Goal: Communication & Community: Answer question/provide support

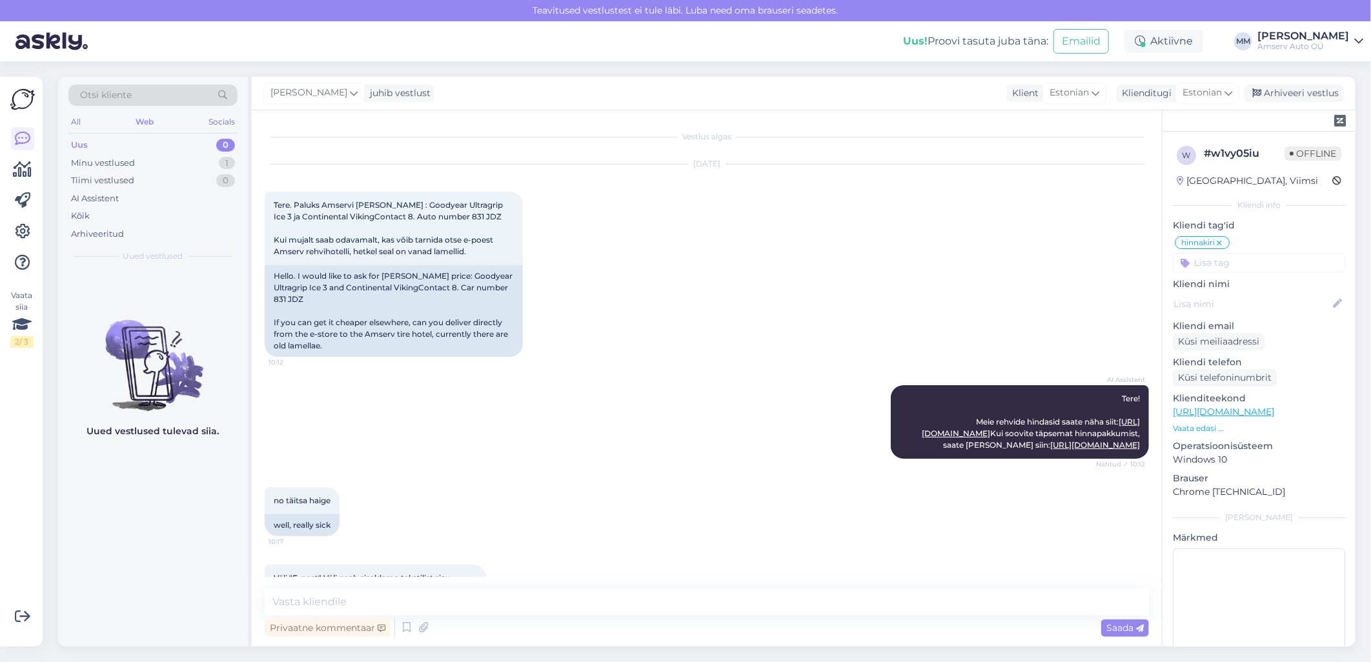
scroll to position [918, 0]
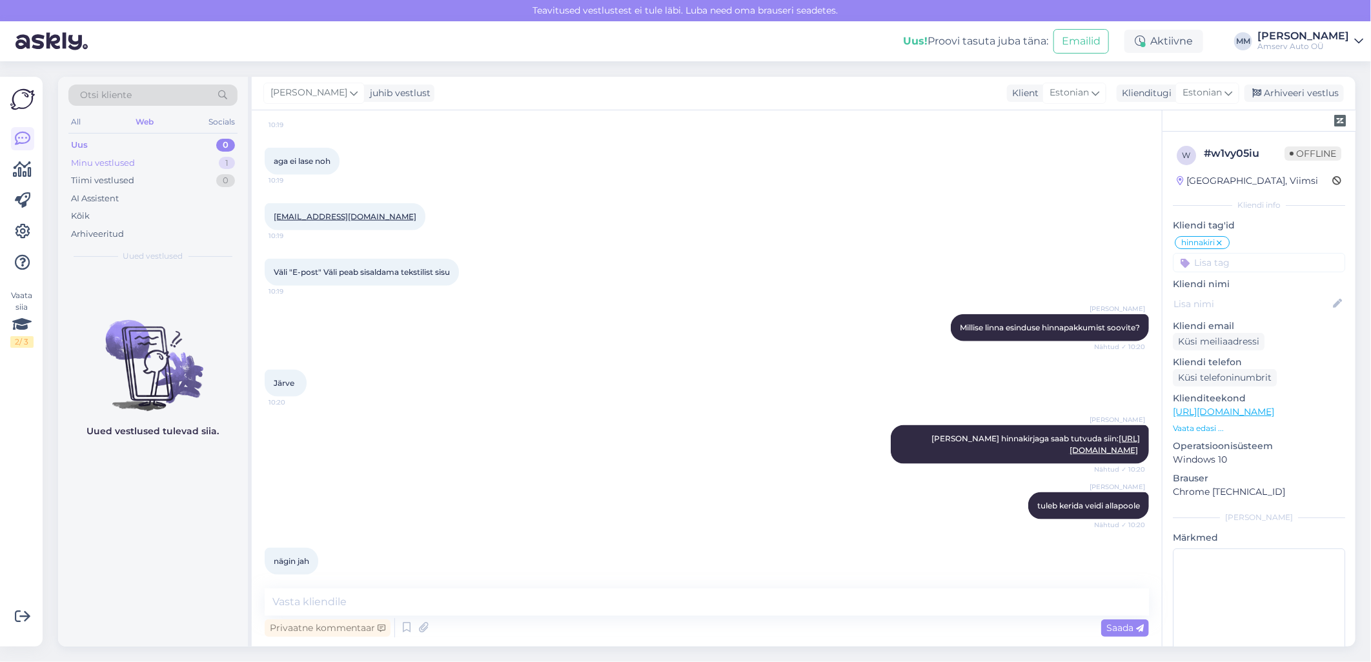
click at [179, 161] on div "Minu vestlused 1" at bounding box center [152, 163] width 169 height 18
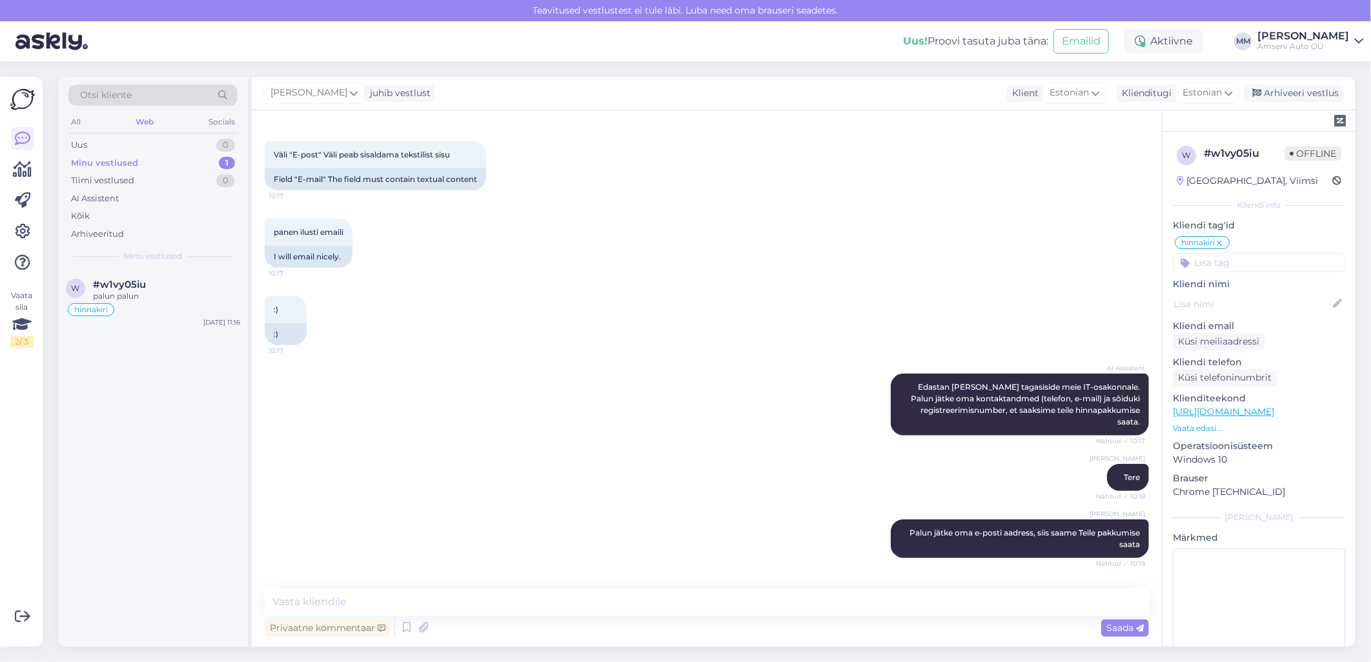
scroll to position [416, 0]
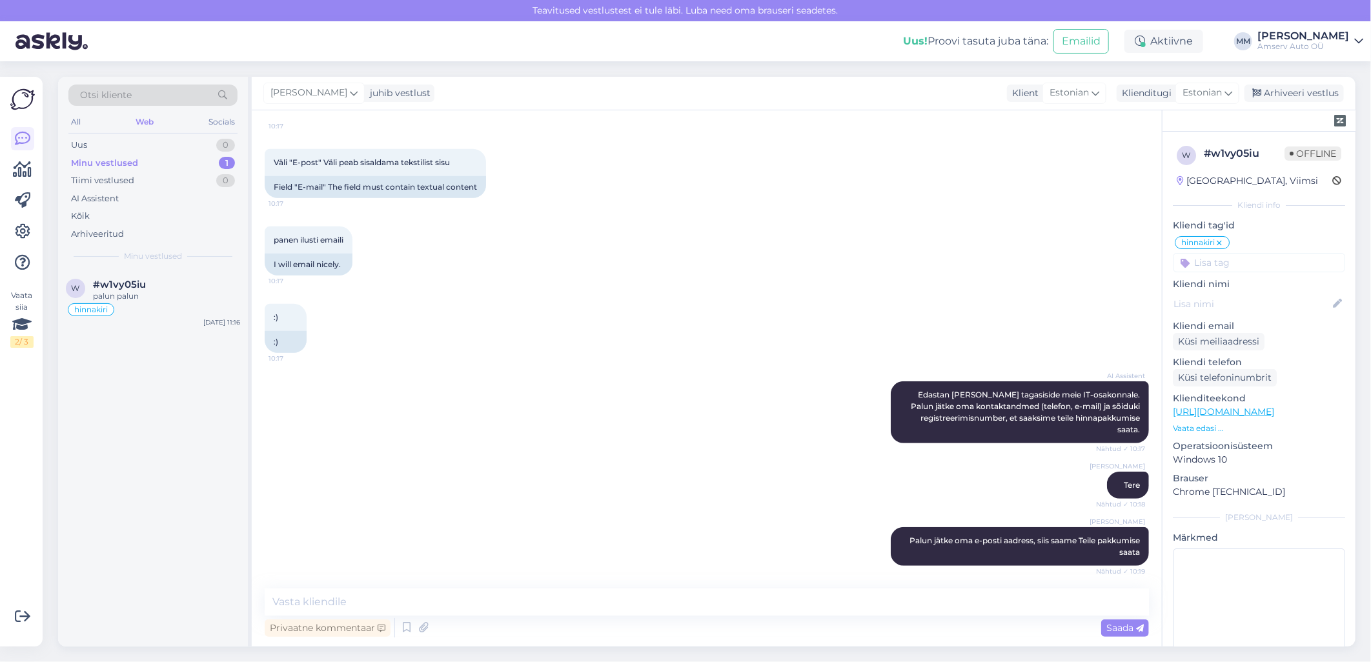
click at [1241, 265] on input at bounding box center [1259, 262] width 172 height 19
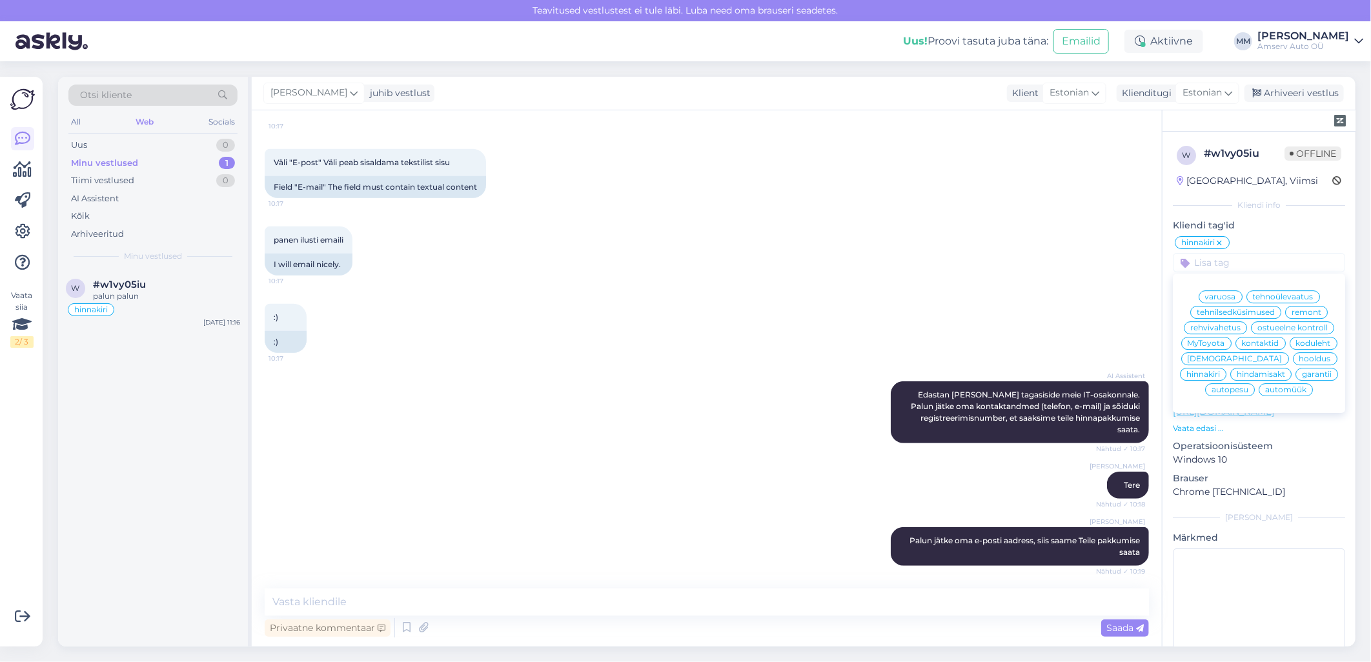
click at [1207, 313] on span "tehnilsedküsimused" at bounding box center [1236, 313] width 78 height 8
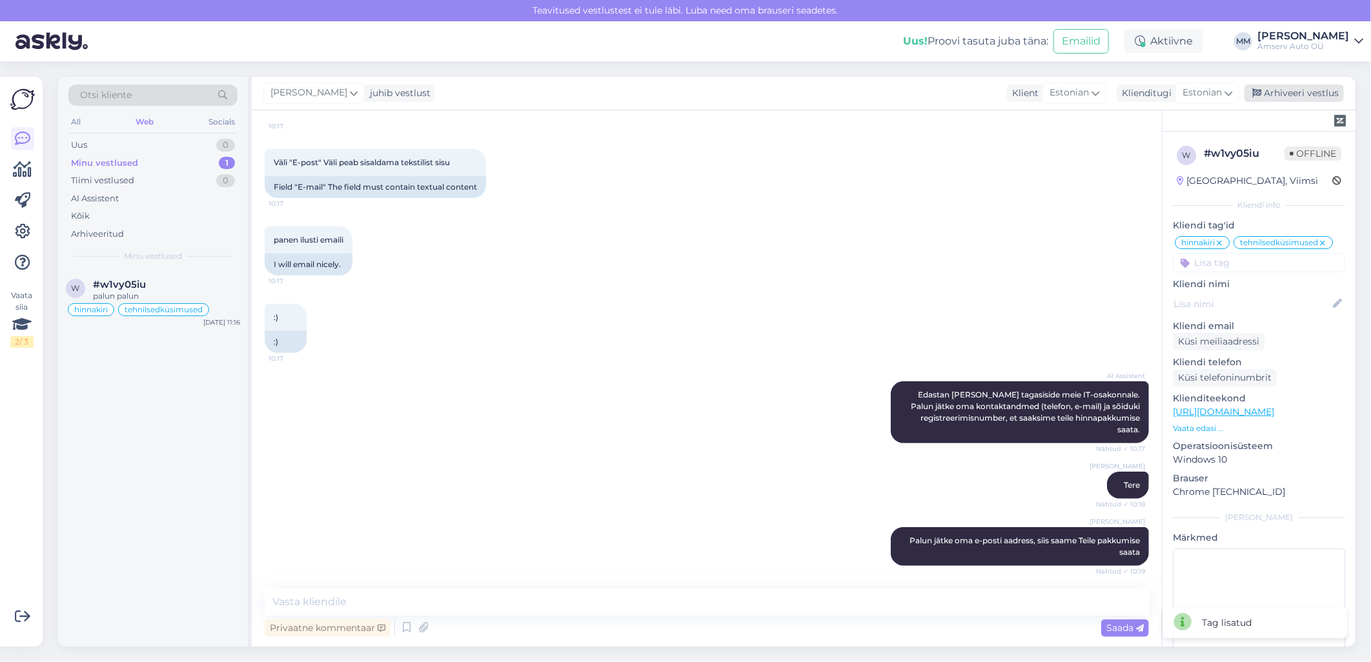
click at [1293, 93] on div "Arhiveeri vestlus" at bounding box center [1294, 93] width 99 height 17
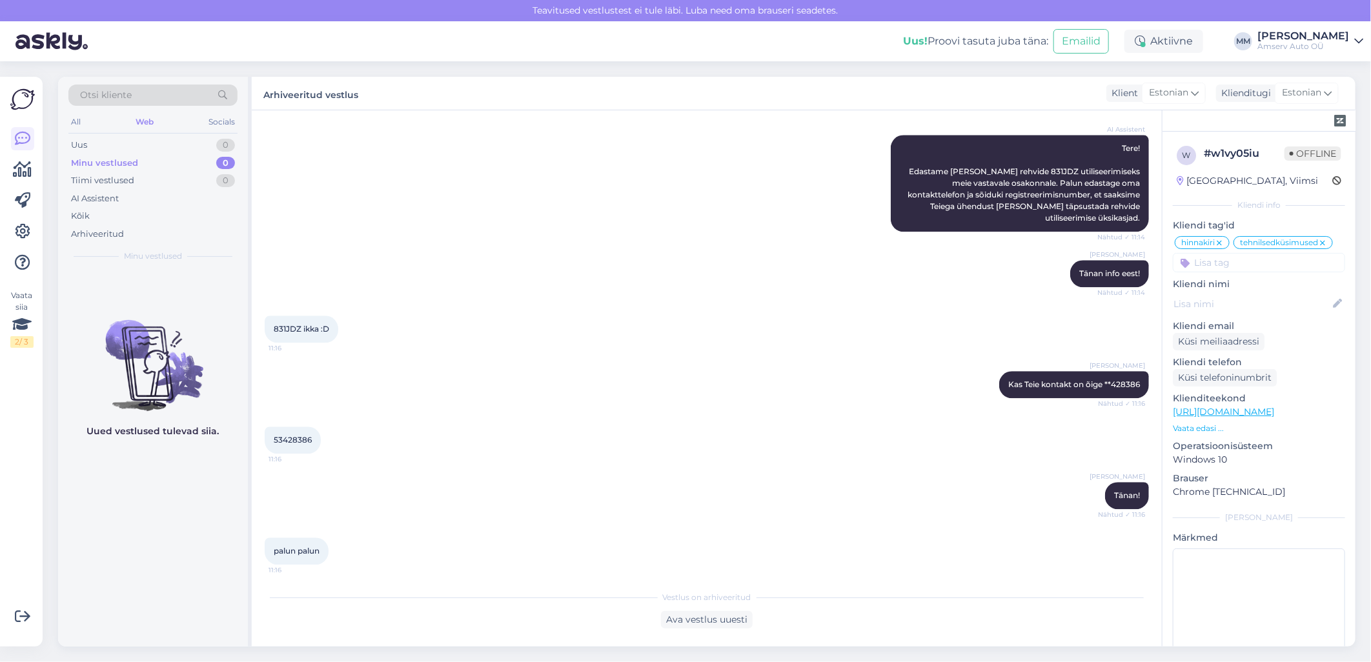
scroll to position [1998, 0]
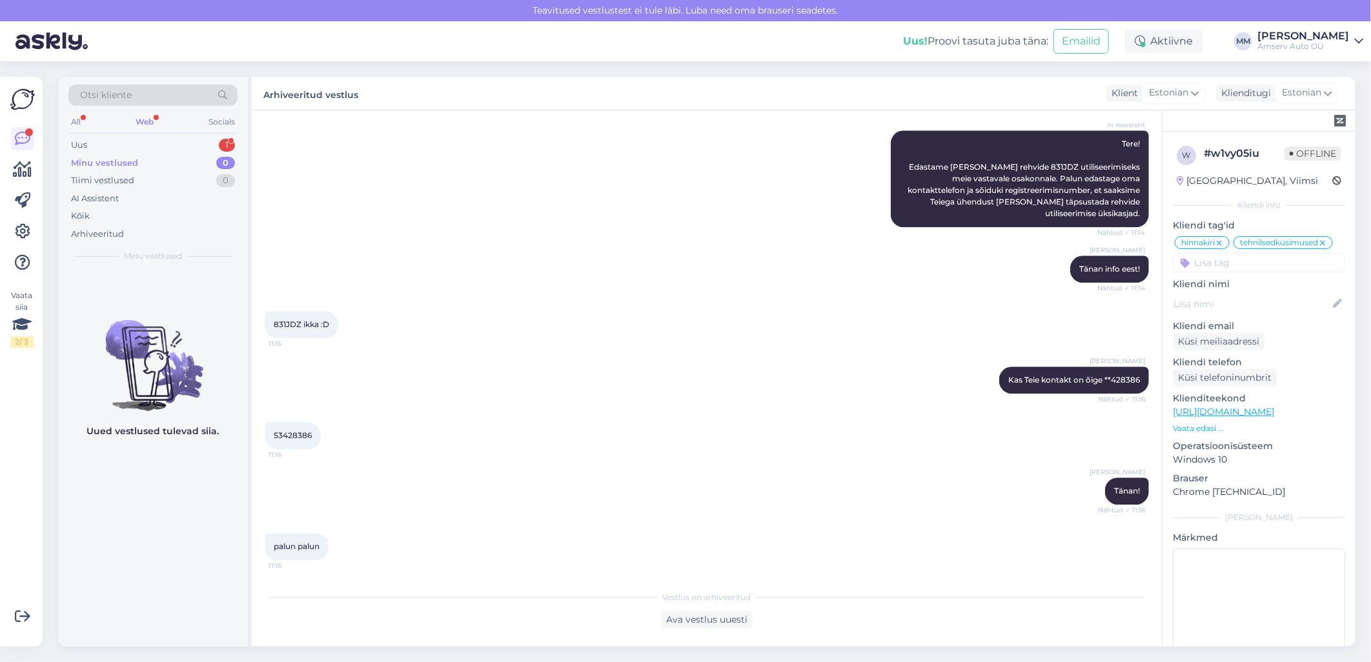
click at [152, 120] on div "Web" at bounding box center [144, 122] width 23 height 17
click at [163, 143] on div "Uus 1" at bounding box center [152, 145] width 169 height 18
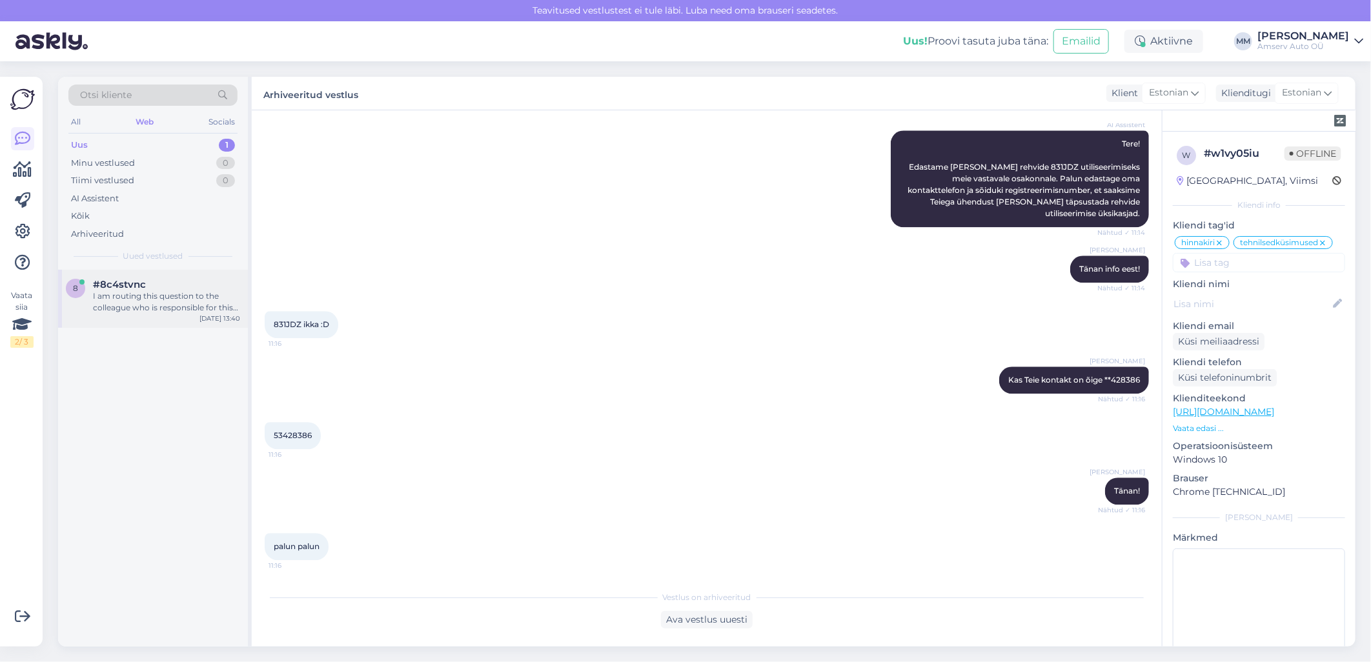
click at [130, 298] on div "I am routing this question to the colleague who is responsible for this topic. …" at bounding box center [166, 302] width 147 height 23
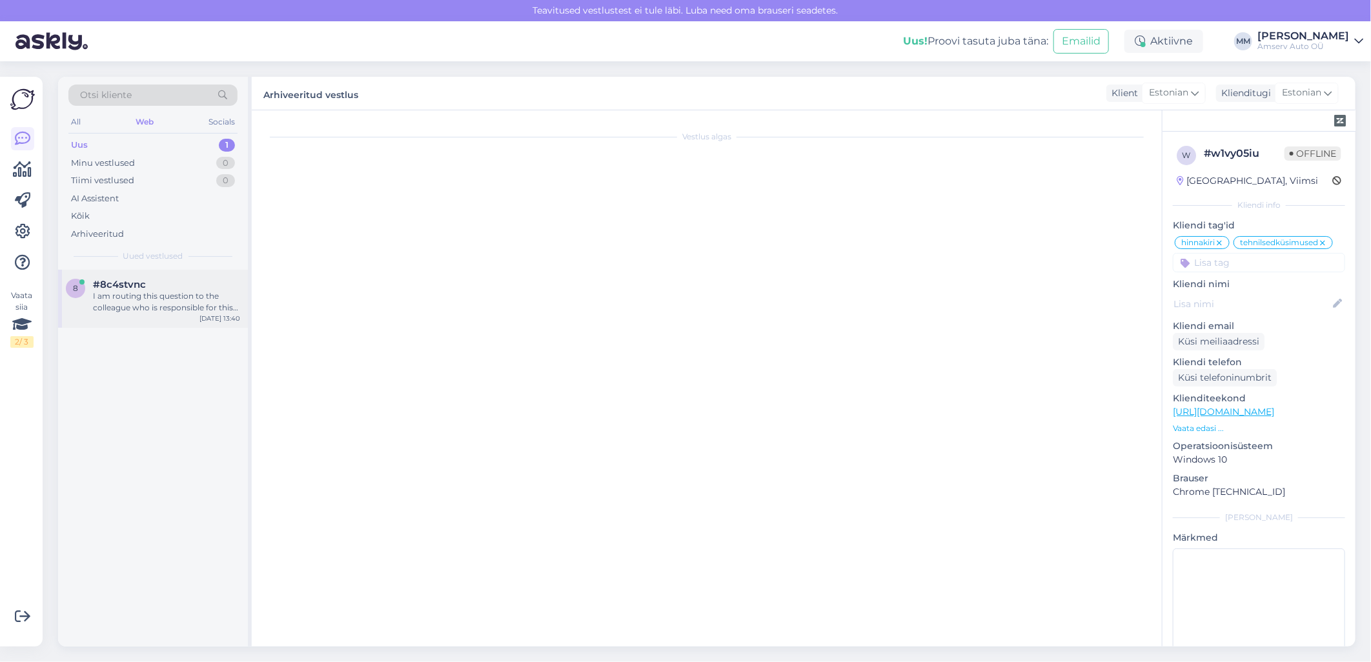
scroll to position [0, 0]
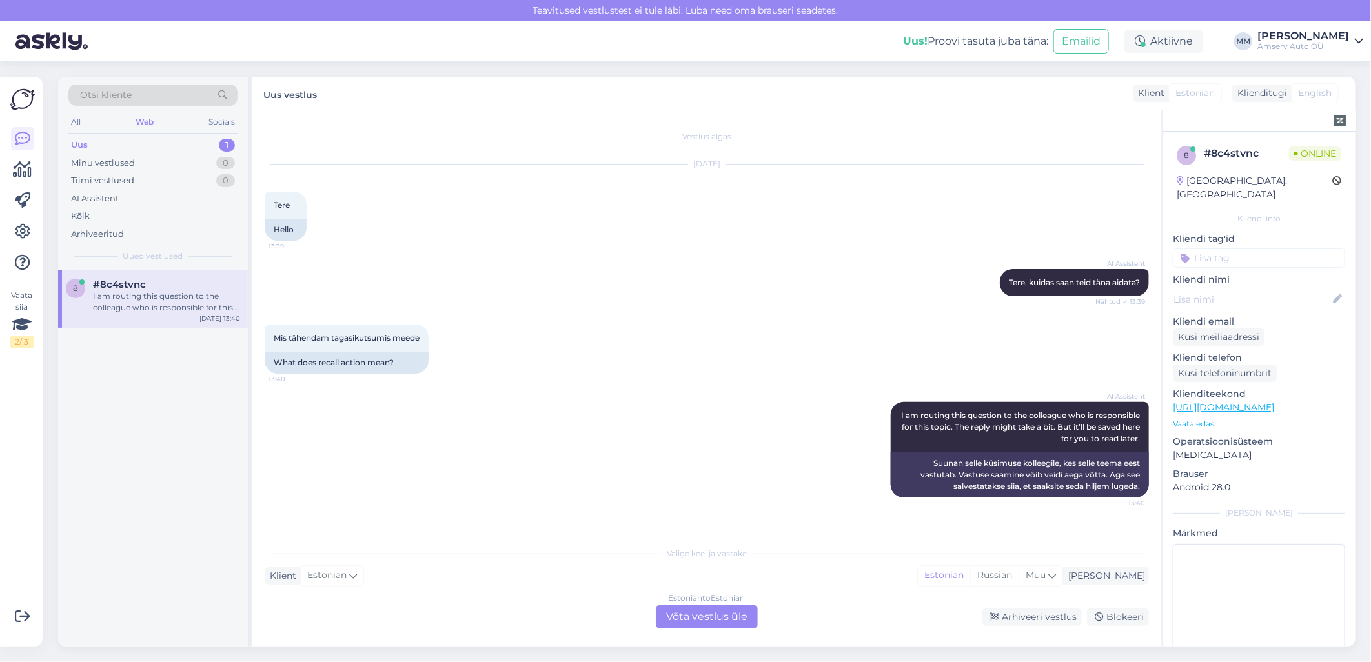
click at [680, 620] on div "Estonian to Estonian Võta vestlus üle" at bounding box center [707, 617] width 102 height 23
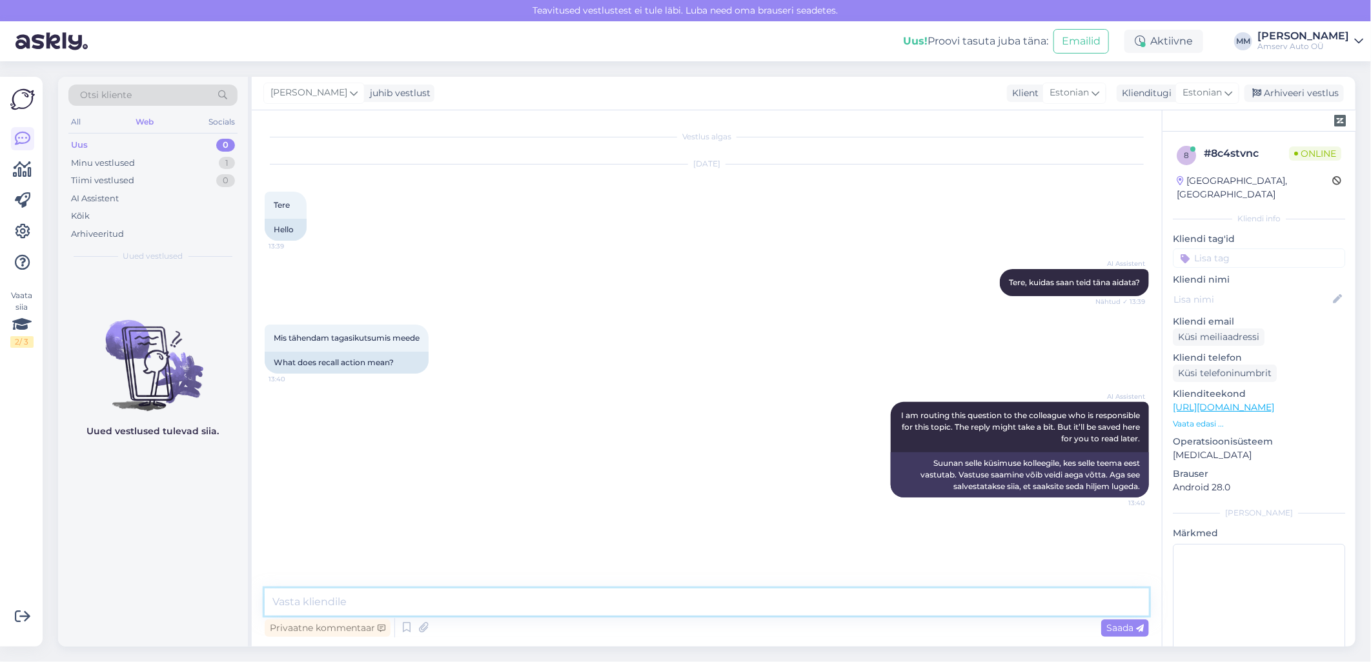
click at [409, 599] on textarea at bounding box center [707, 602] width 884 height 27
type textarea "t"
type textarea "s"
type textarea "See on tehase kampaania"
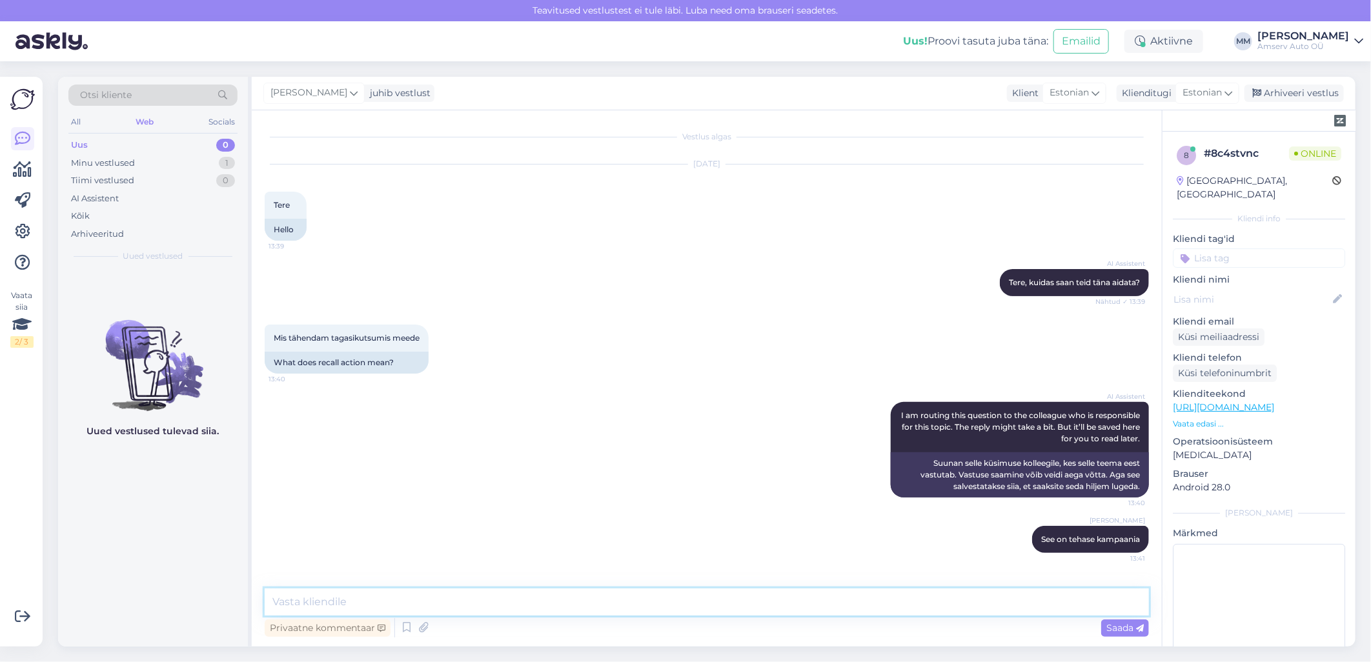
click at [666, 599] on textarea at bounding box center [707, 602] width 884 height 27
type textarea "Palun auto reg. nr, saan täpsemalt öelda"
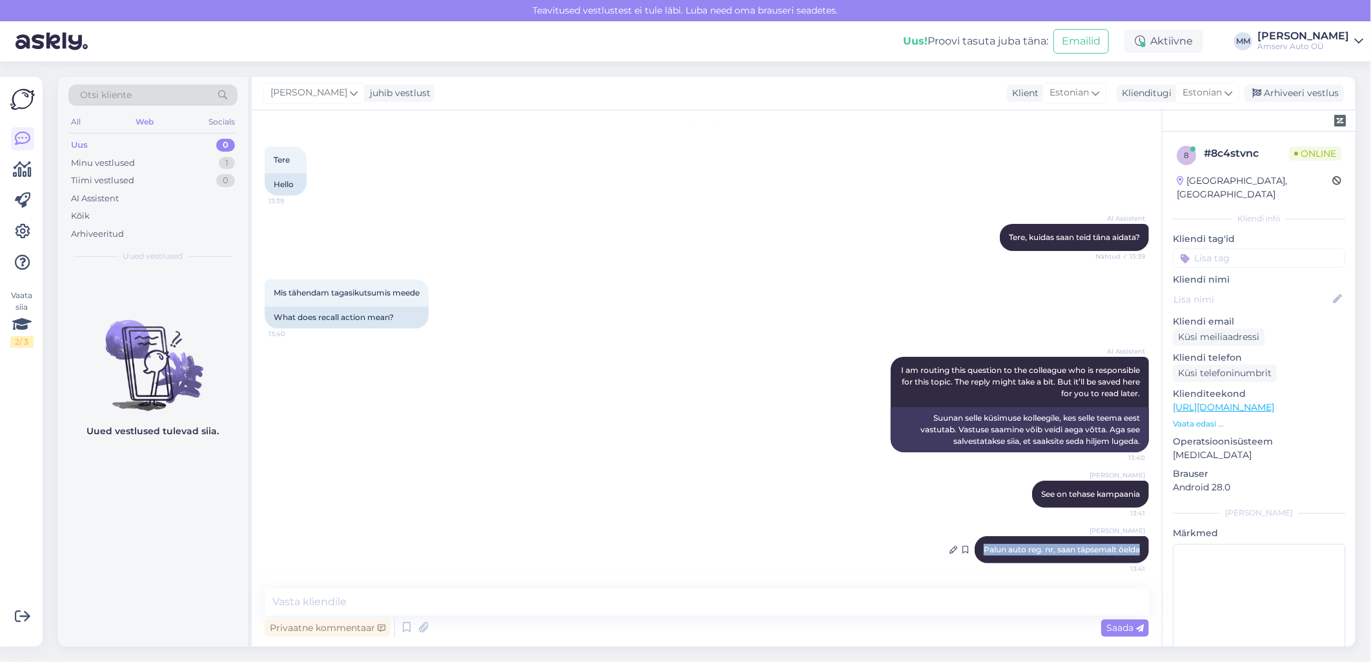
drag, startPoint x: 972, startPoint y: 549, endPoint x: 1132, endPoint y: 541, distance: 161.0
click at [1132, 541] on div "[PERSON_NAME] auto reg. nr, saan täpsemalt öelda 13:41" at bounding box center [1062, 549] width 174 height 27
drag, startPoint x: 1132, startPoint y: 541, endPoint x: 1119, endPoint y: 546, distance: 13.7
copy span "Palun auto reg. nr, saan täpsemalt öelda"
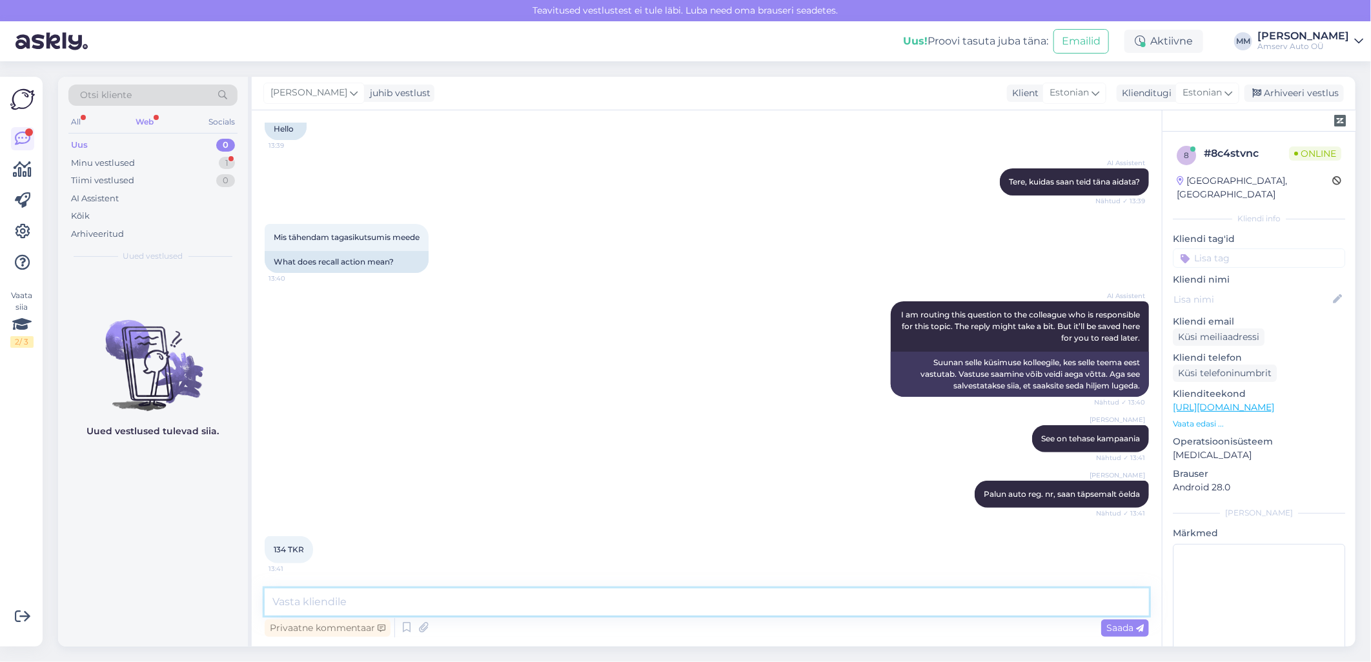
click at [338, 606] on textarea at bounding box center [707, 602] width 884 height 27
type textarea "üks hetk, palun"
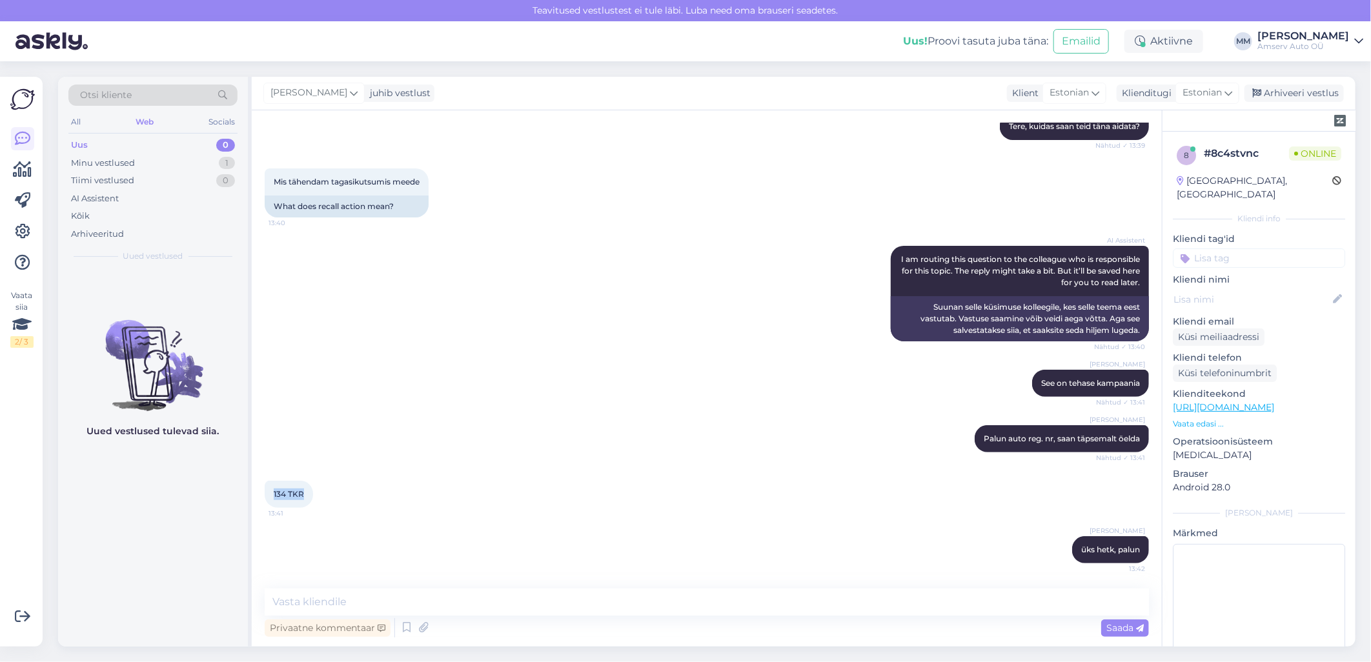
drag, startPoint x: 274, startPoint y: 491, endPoint x: 304, endPoint y: 487, distance: 29.9
click at [304, 487] on div "134 TKR 13:41" at bounding box center [289, 494] width 48 height 27
drag, startPoint x: 304, startPoint y: 487, endPoint x: 299, endPoint y: 494, distance: 8.3
copy span "134 TKR"
click at [401, 595] on textarea at bounding box center [707, 602] width 884 height 27
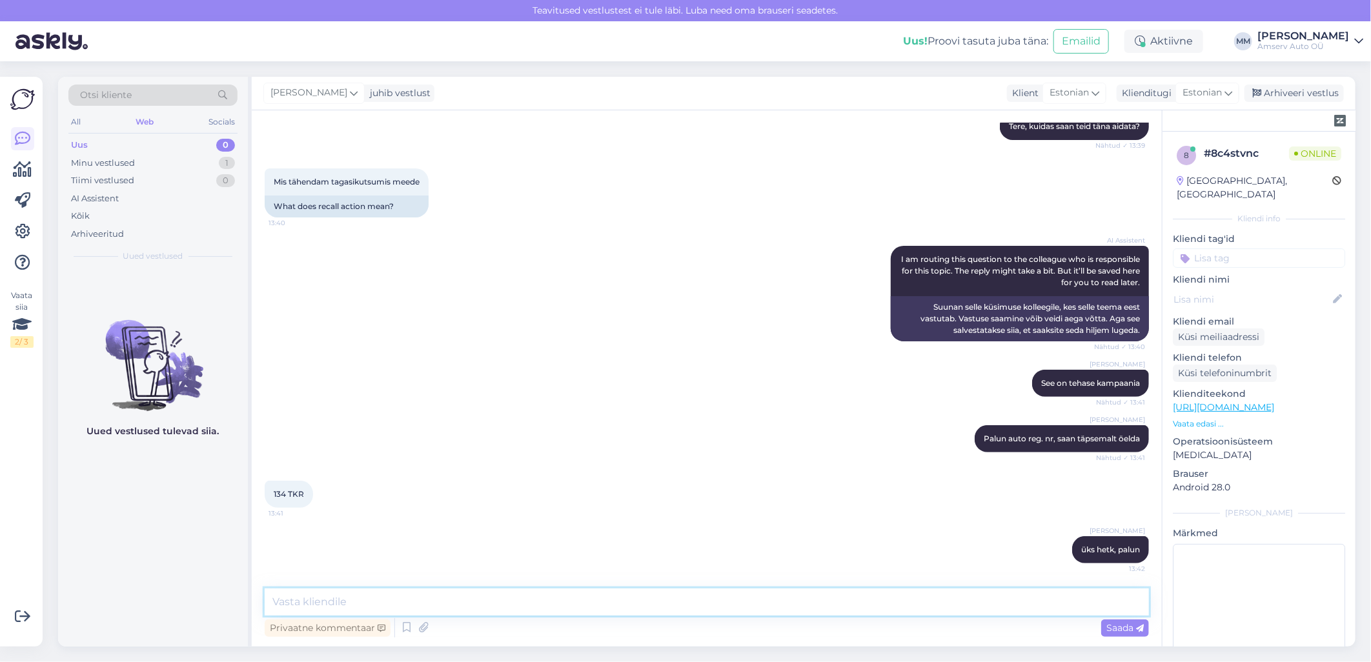
type textarea "S"
paste textarea "Kõrvalistuja turvapadja padruni vahetamine"
type textarea "Kõrvalistuja turvapadja padruni vahetamine"
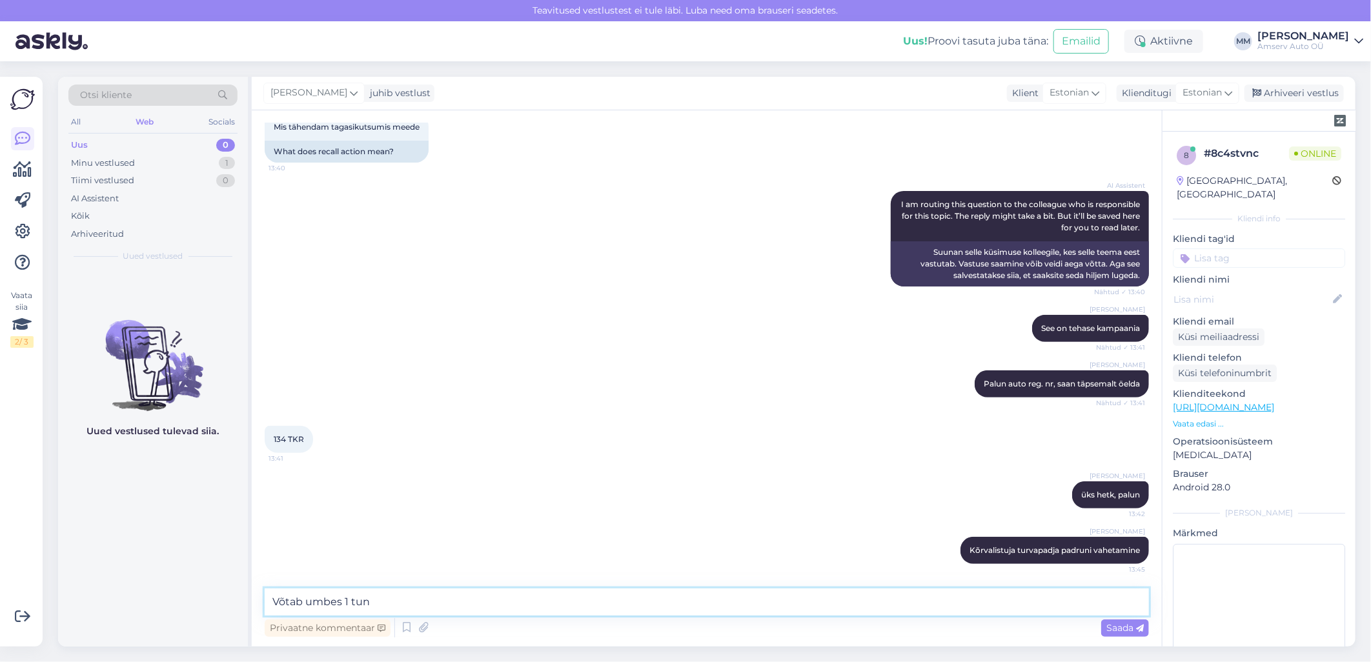
type textarea "Võtab umbes 1 tund"
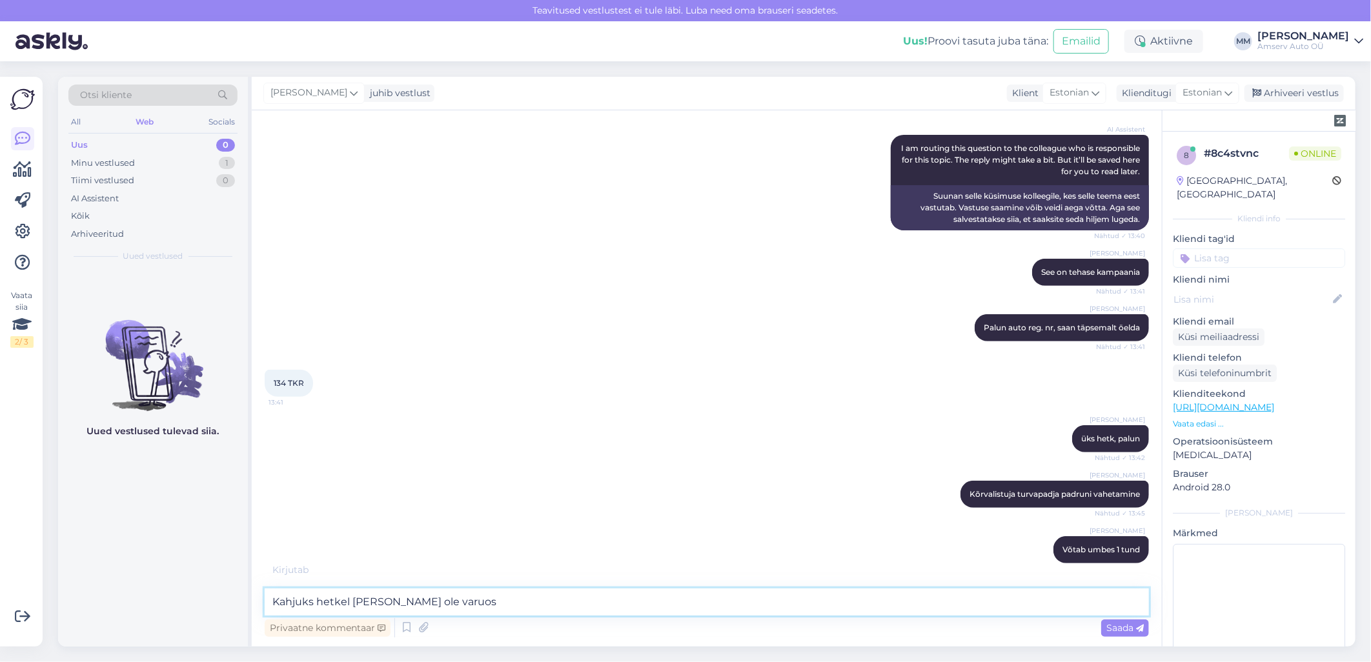
type textarea "Kahjuks hetkel [PERSON_NAME] ole varuosa"
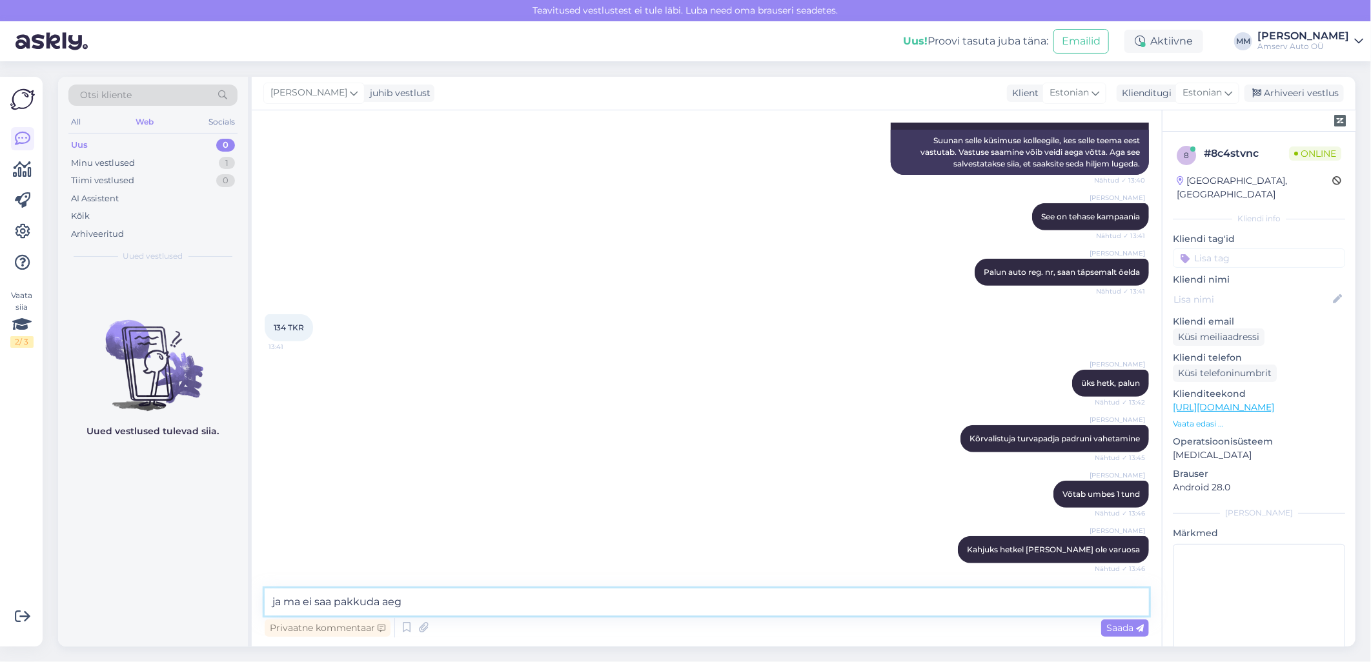
type textarea "ja ma ei saa pakkuda aega"
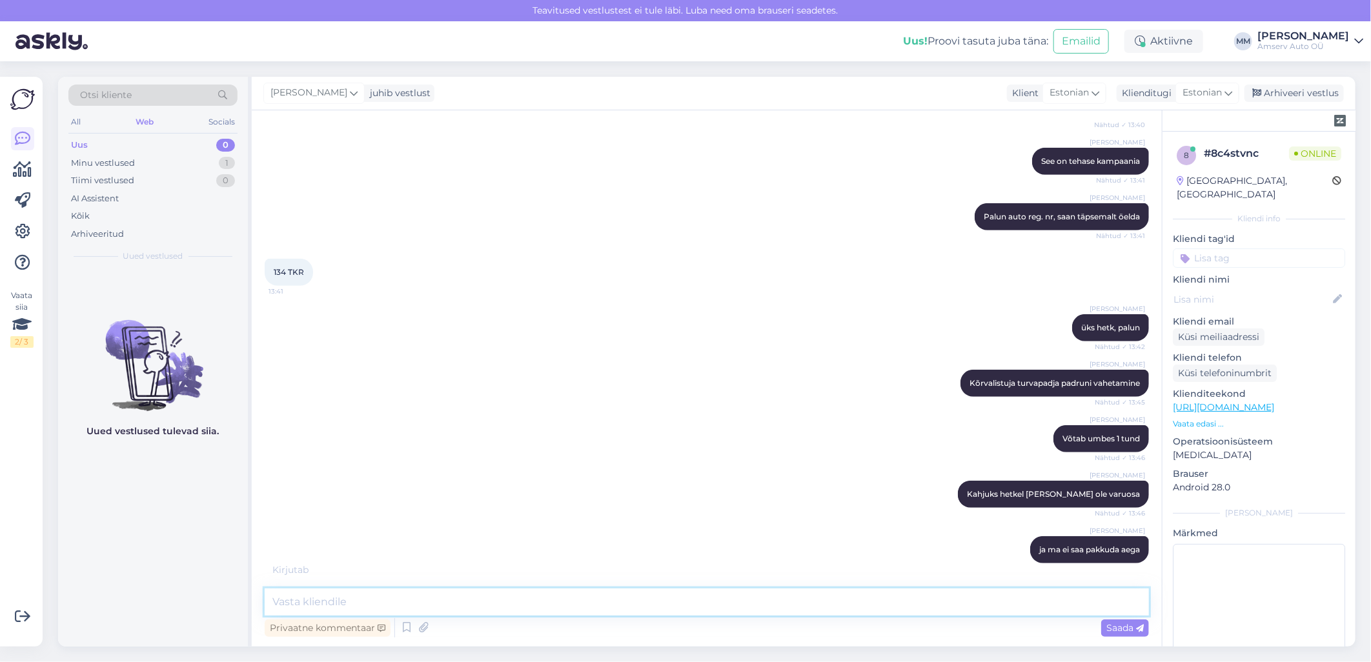
click at [652, 593] on textarea at bounding box center [707, 602] width 884 height 27
type textarea "Mis esindus Teile sobib?"
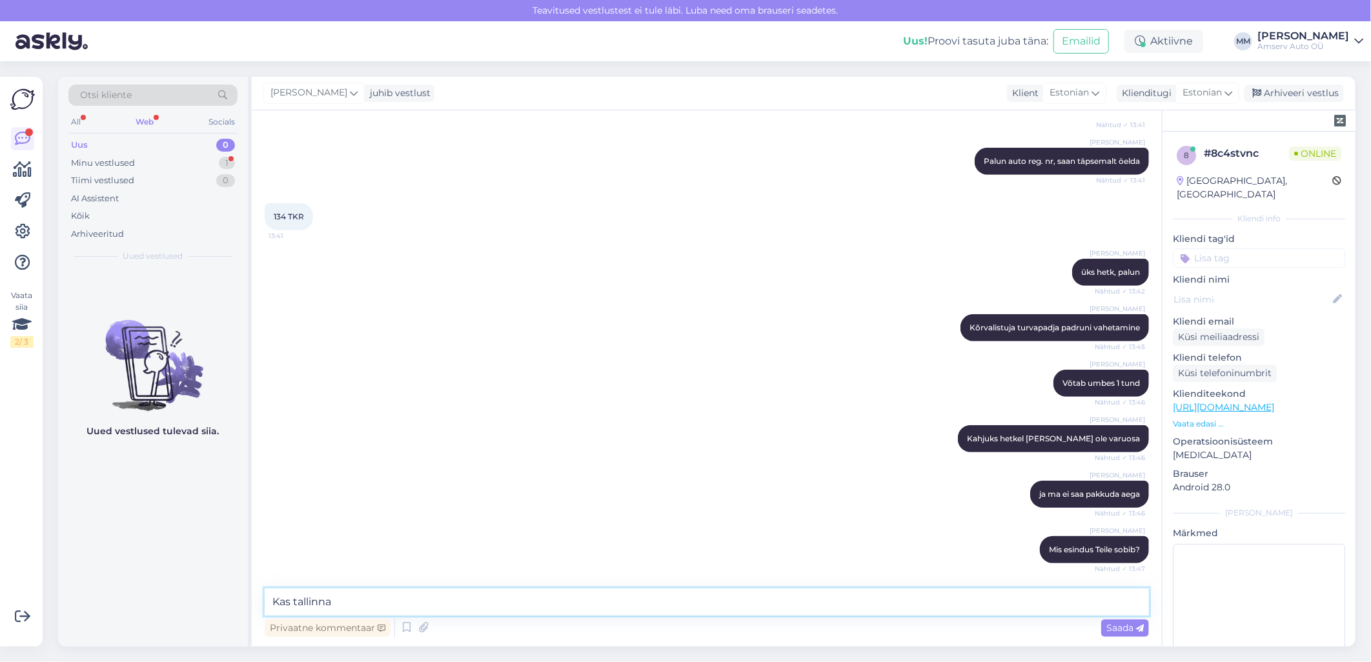
scroll to position [489, 0]
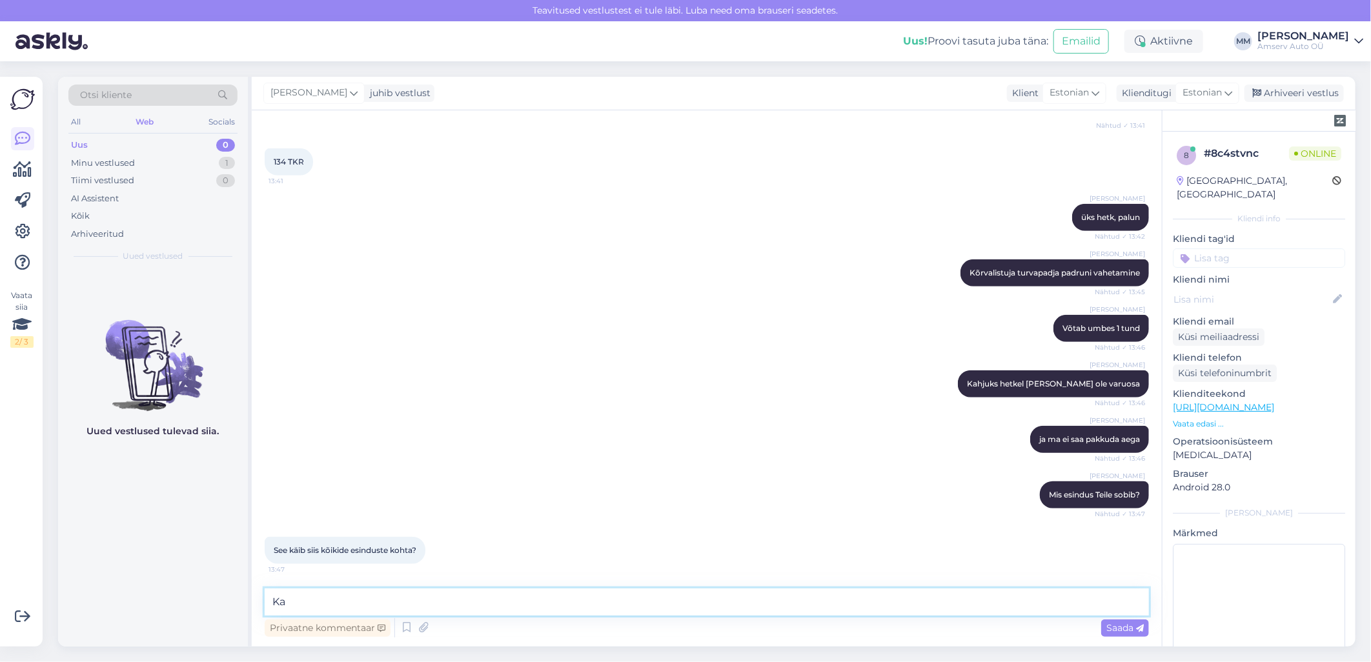
type textarea "K"
type textarea "just nii"
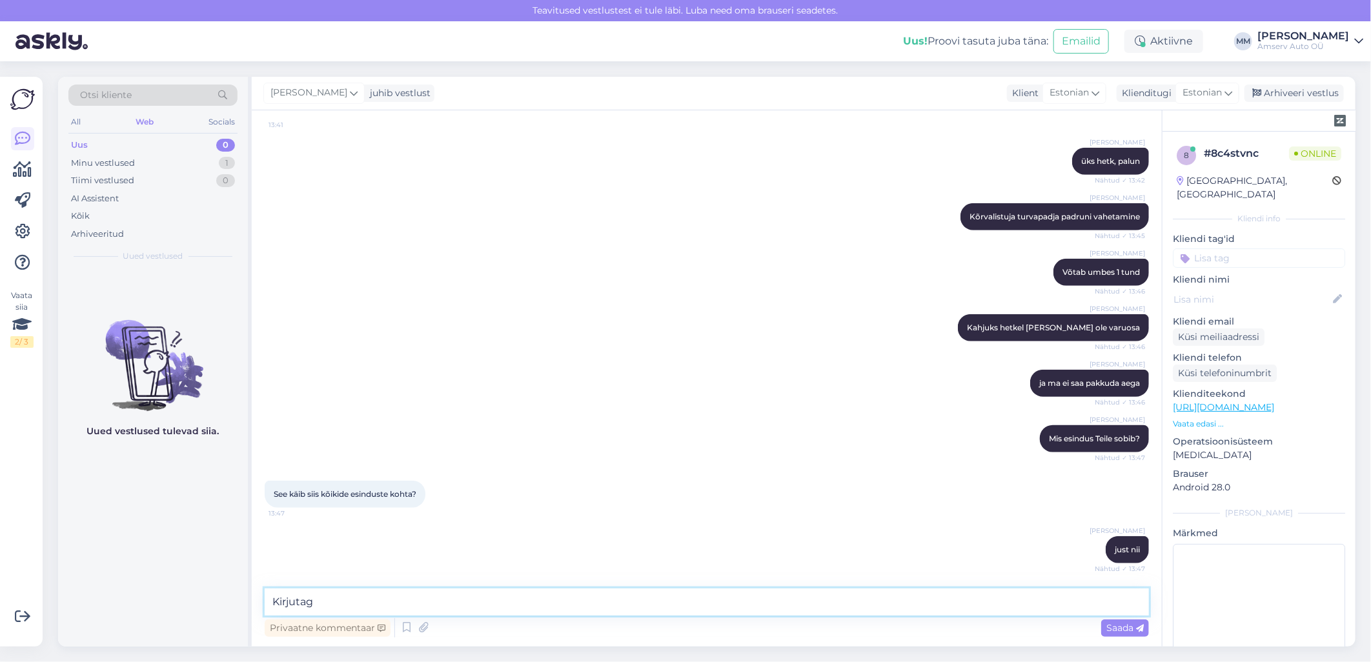
scroll to position [600, 0]
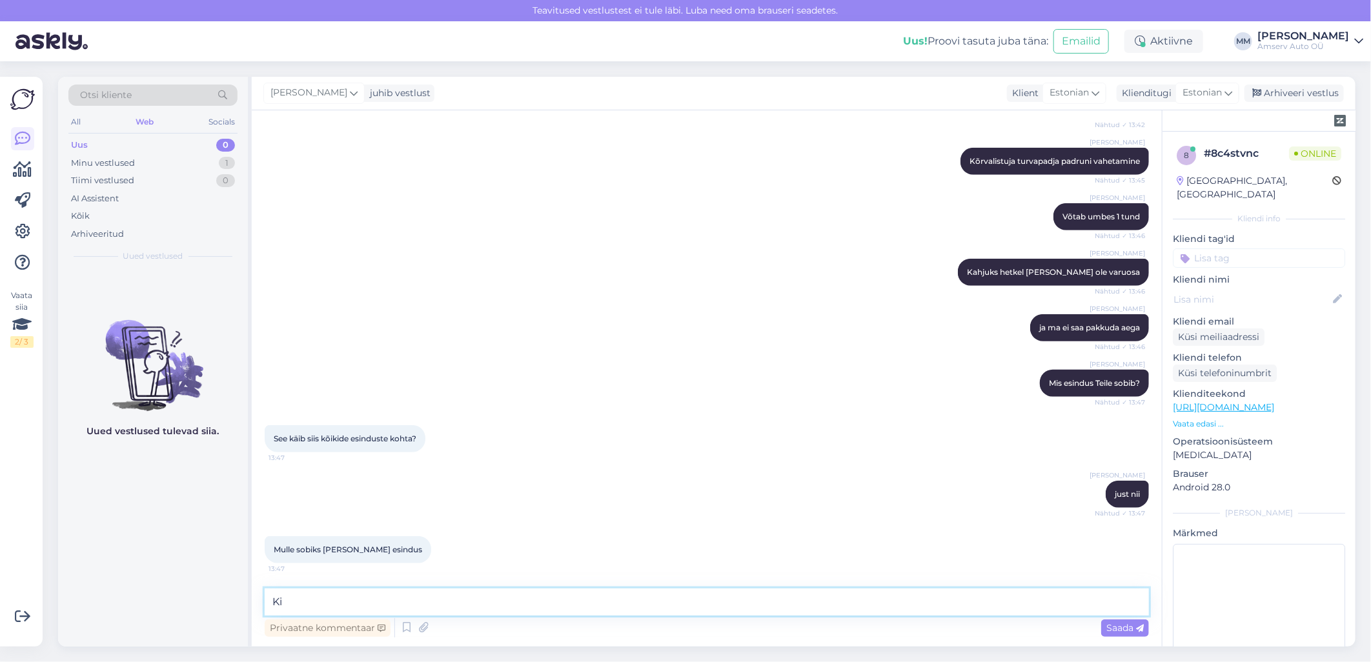
type textarea "K"
drag, startPoint x: 537, startPoint y: 604, endPoint x: 388, endPoint y: 609, distance: 149.2
click at [388, 609] on textarea "Palun kirjutage meile [EMAIL_ADDRESS][DOMAIN_NAME]" at bounding box center [707, 602] width 884 height 27
paste textarea ","
click at [583, 604] on textarea "Palun kirjutage meile [EMAIL_ADDRESS][DOMAIN_NAME], kirjutage pma kontakt, auto…" at bounding box center [707, 602] width 884 height 27
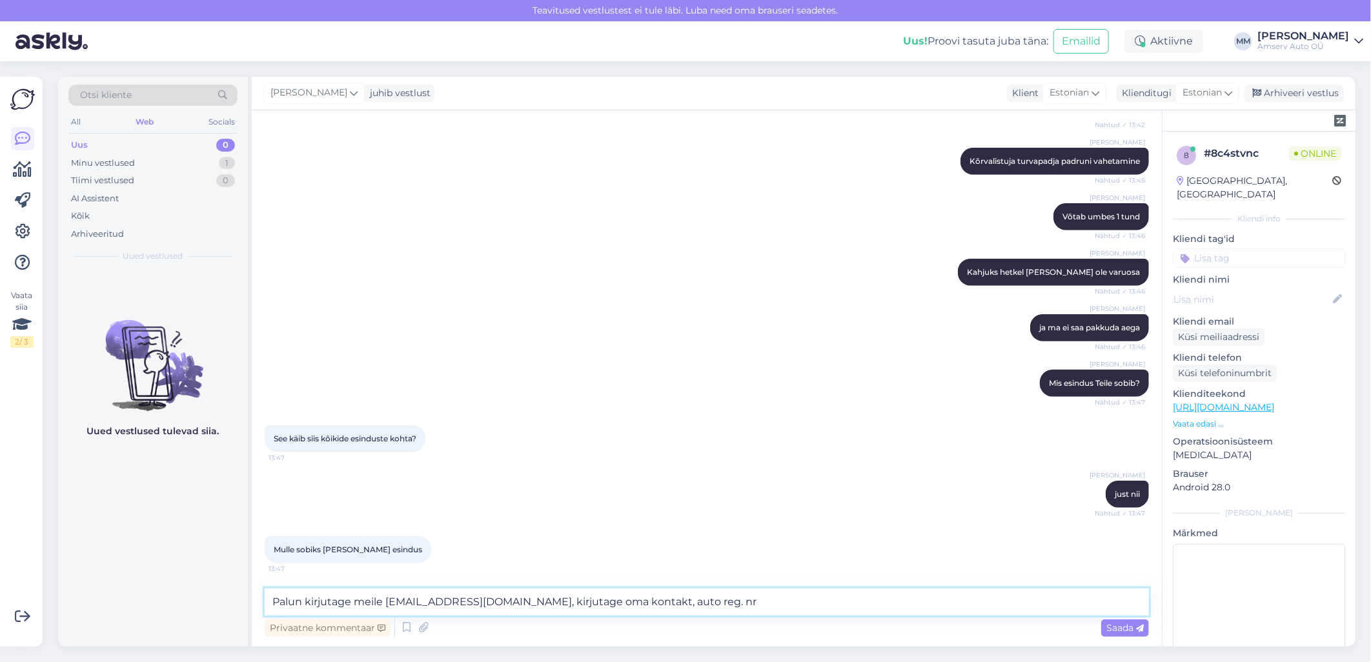
click at [715, 602] on textarea "Palun kirjutage meile [EMAIL_ADDRESS][DOMAIN_NAME], kirjutage oma kontakt, auto…" at bounding box center [707, 602] width 884 height 27
type textarea "Palun kirjutage meile [EMAIL_ADDRESS][DOMAIN_NAME], kirjutage oma kontakt, auto…"
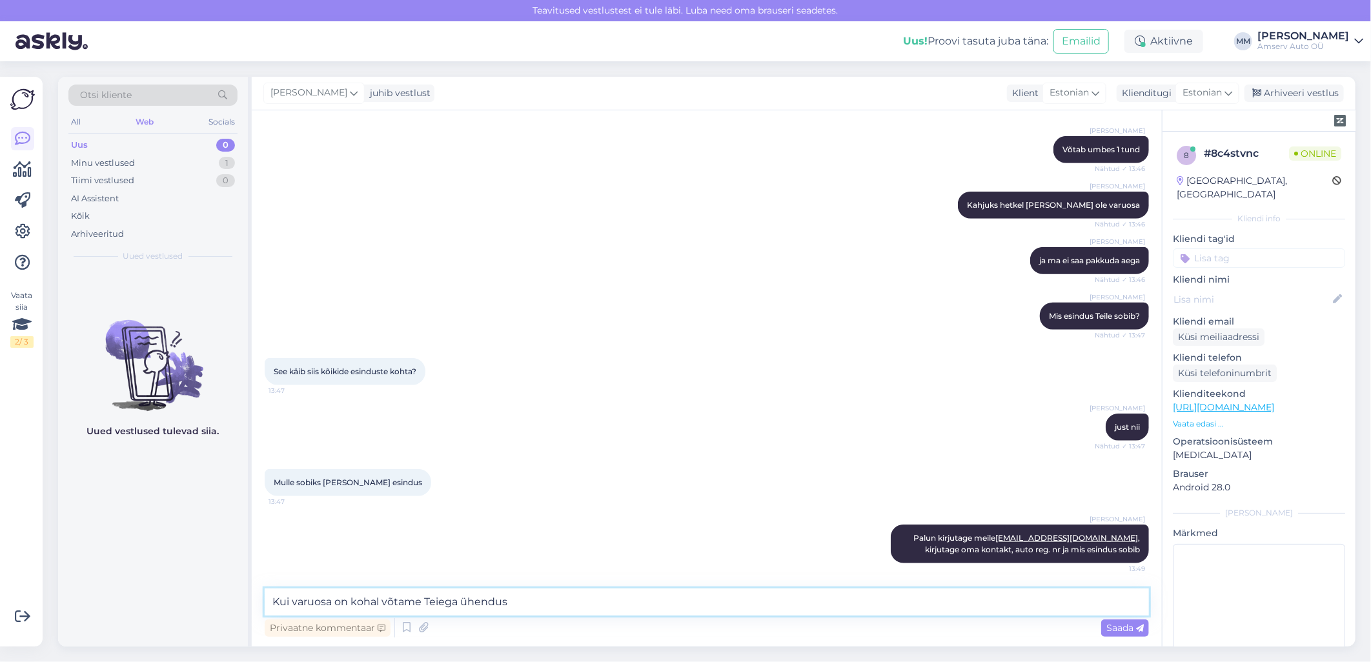
type textarea "Kui varuosa on kohal võtame Teiega ühendust"
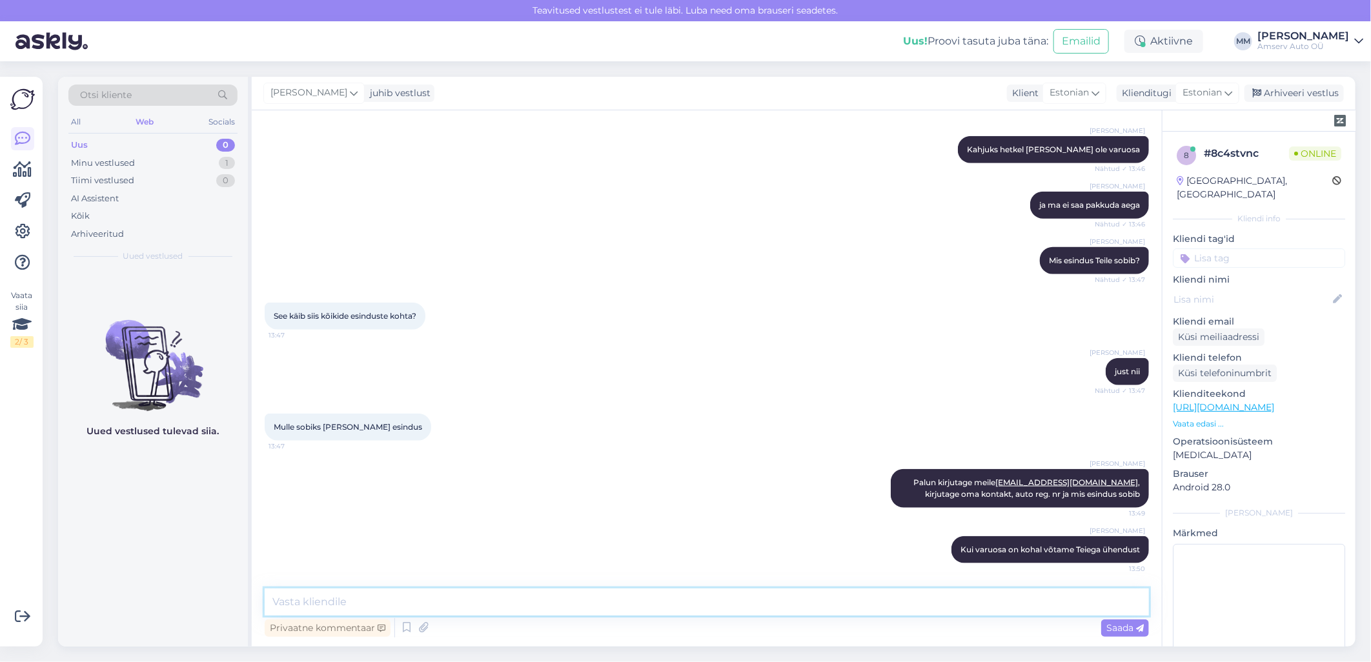
click at [577, 599] on textarea at bounding box center [707, 602] width 884 height 27
type textarea "Jääme ootama!"
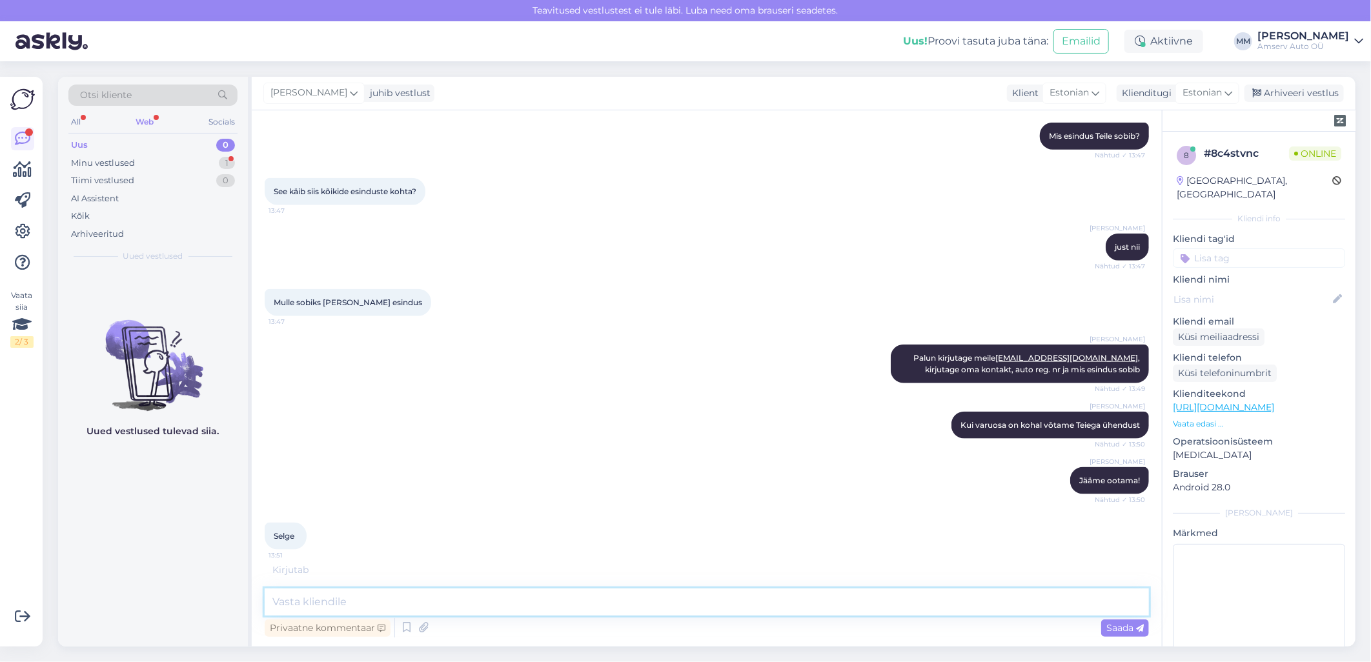
scroll to position [889, 0]
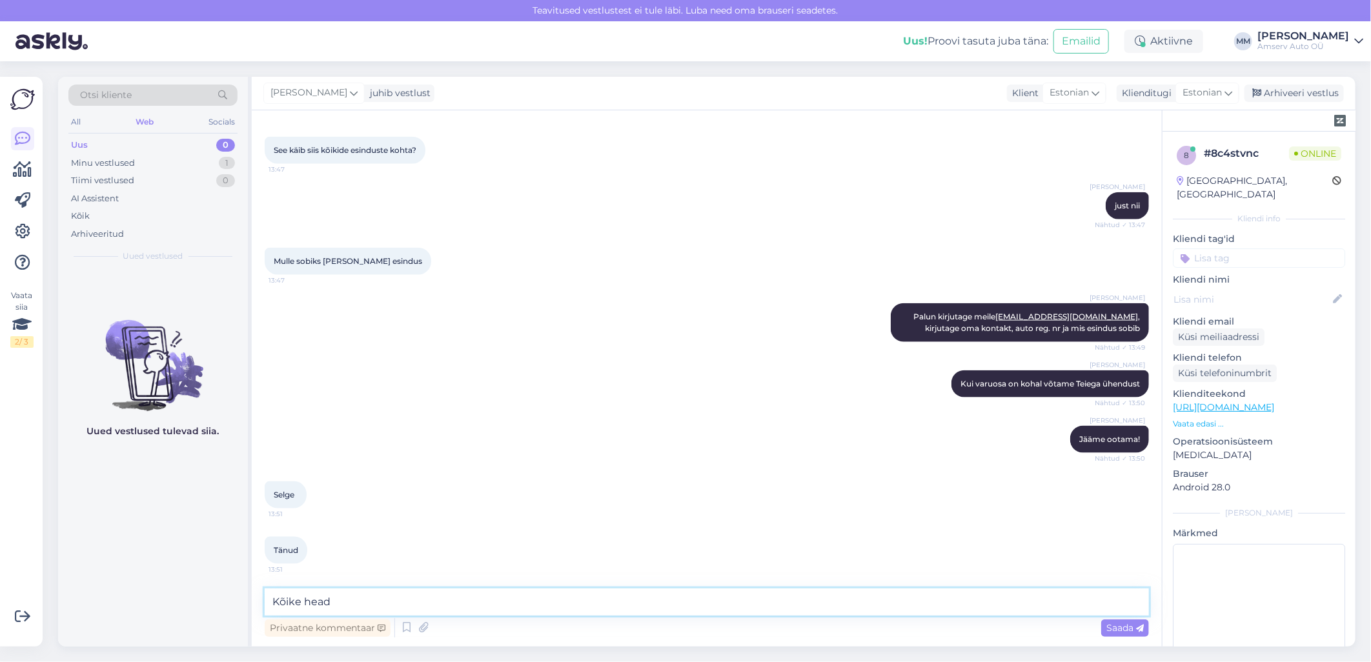
type textarea "Kõike head!"
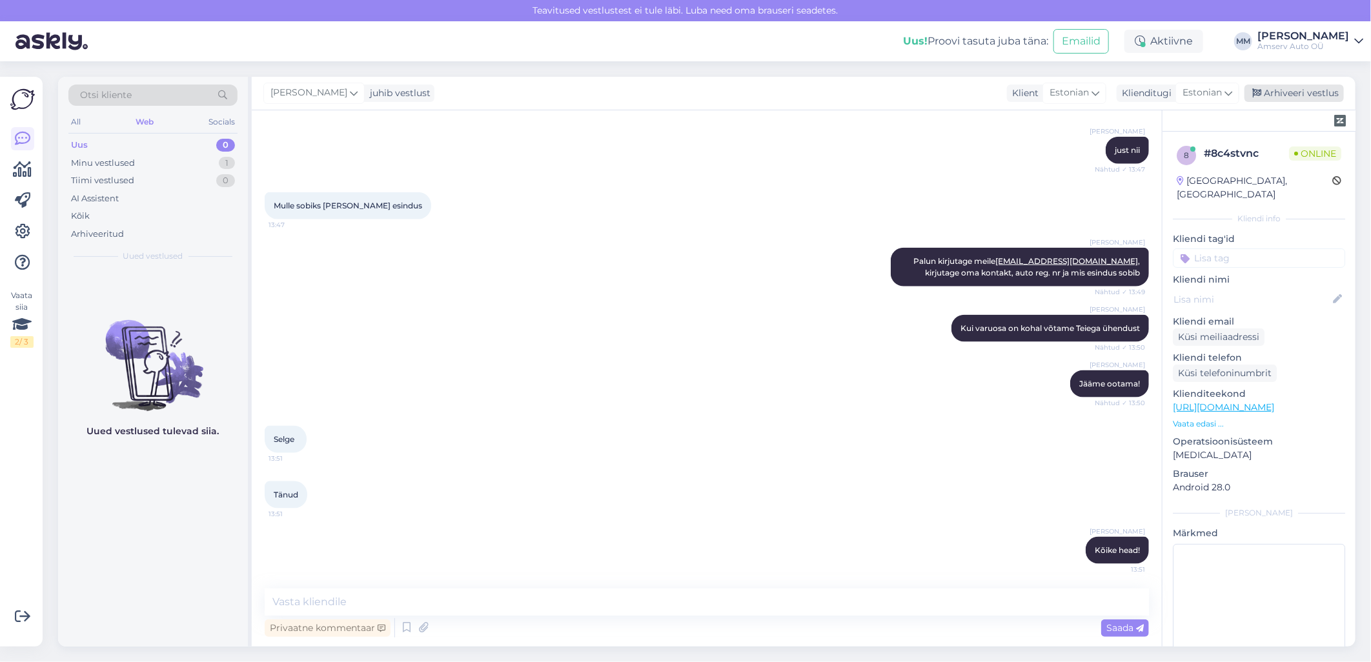
click at [1279, 96] on div "Arhiveeri vestlus" at bounding box center [1294, 93] width 99 height 17
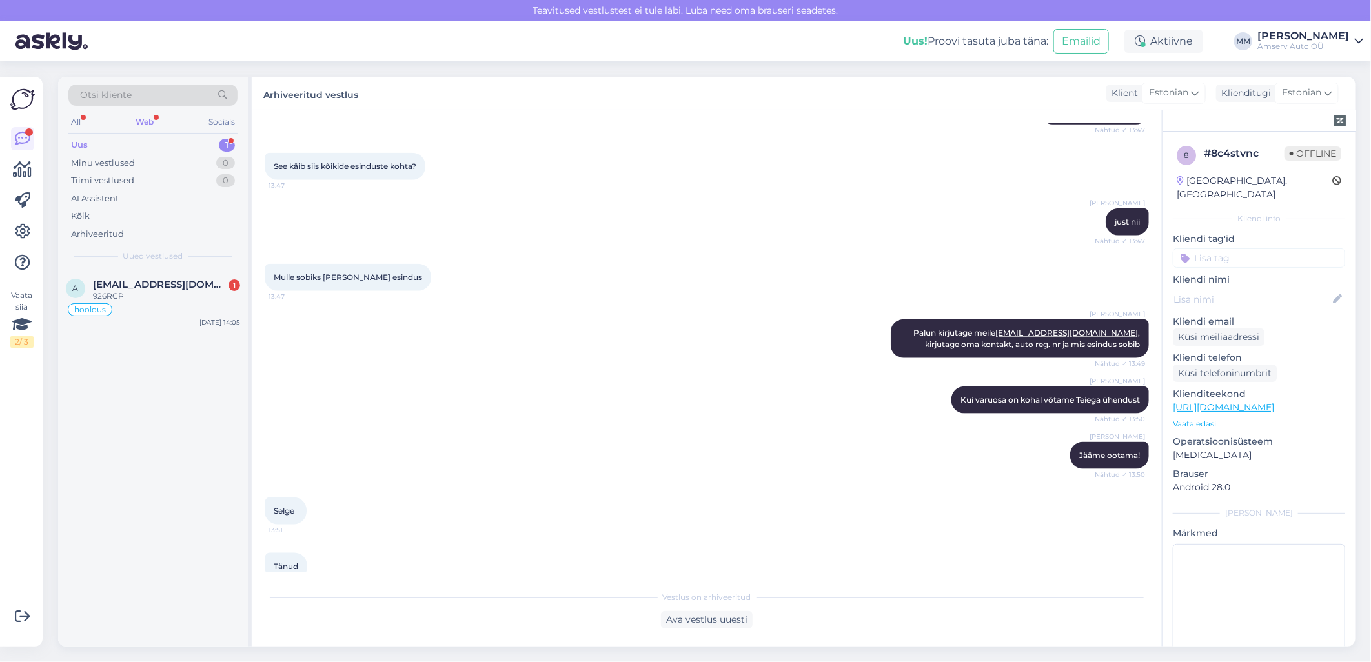
click at [145, 124] on div "Web" at bounding box center [144, 122] width 23 height 17
click at [151, 143] on div "Uus 1" at bounding box center [152, 145] width 169 height 18
click at [125, 294] on div "926RCP" at bounding box center [166, 297] width 147 height 12
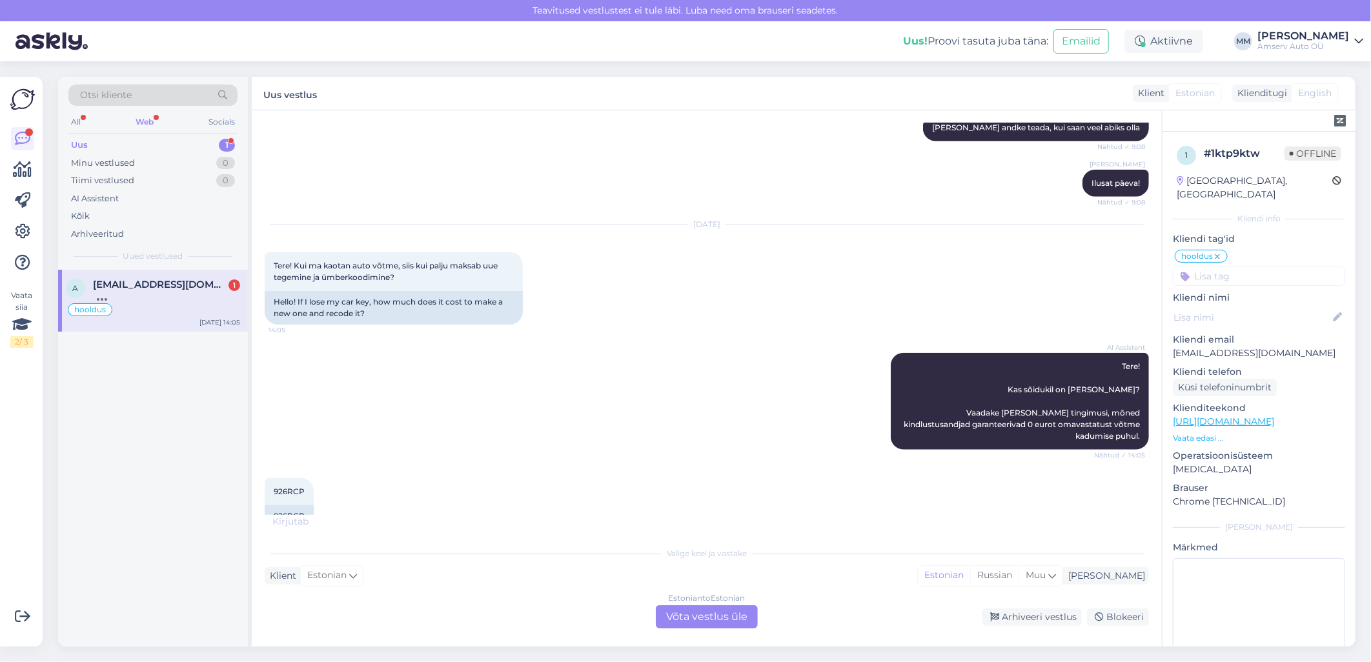
scroll to position [760, 0]
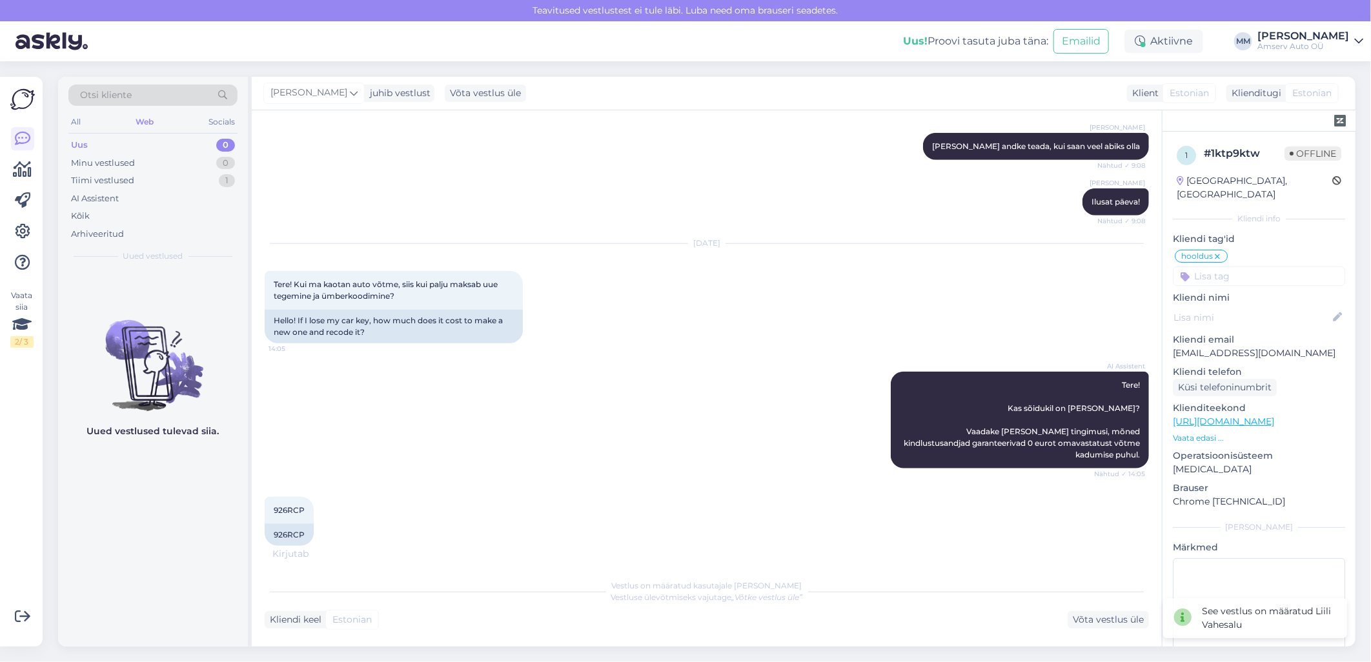
click at [699, 612] on div "Kliendi keel Estonian Võta vestlus üle" at bounding box center [707, 619] width 884 height 17
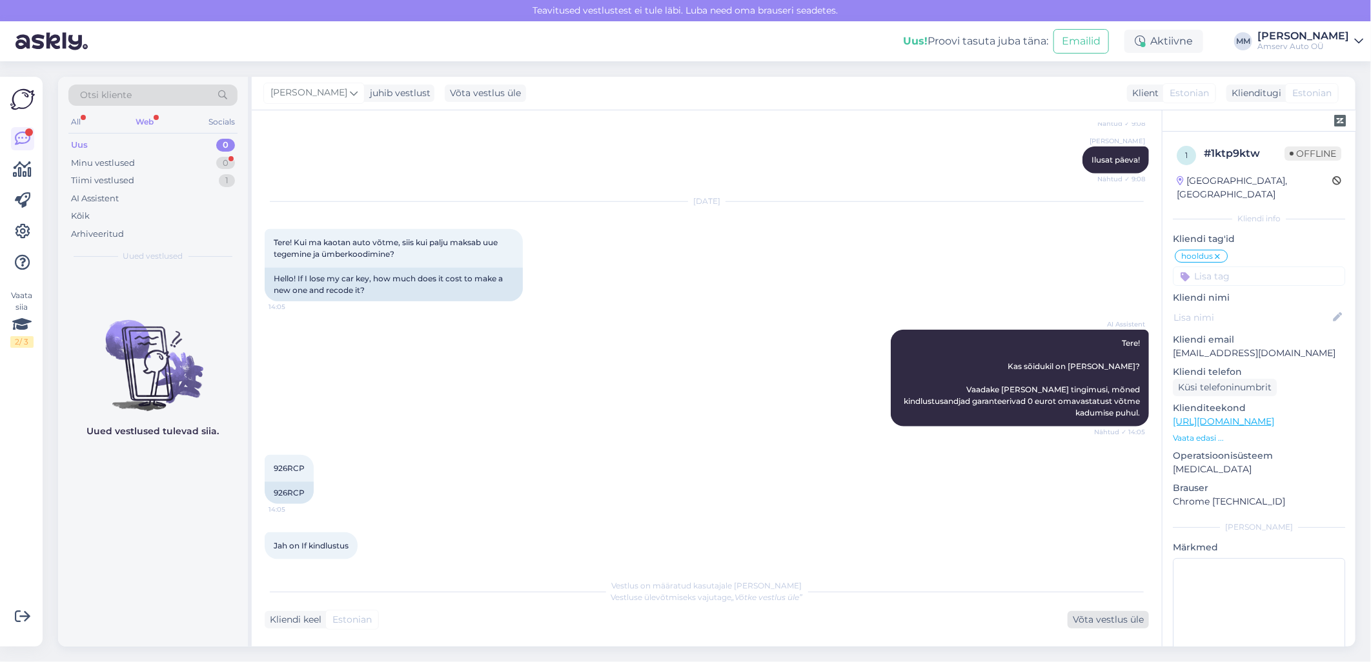
click at [1107, 622] on div "Võta vestlus üle" at bounding box center [1108, 619] width 81 height 17
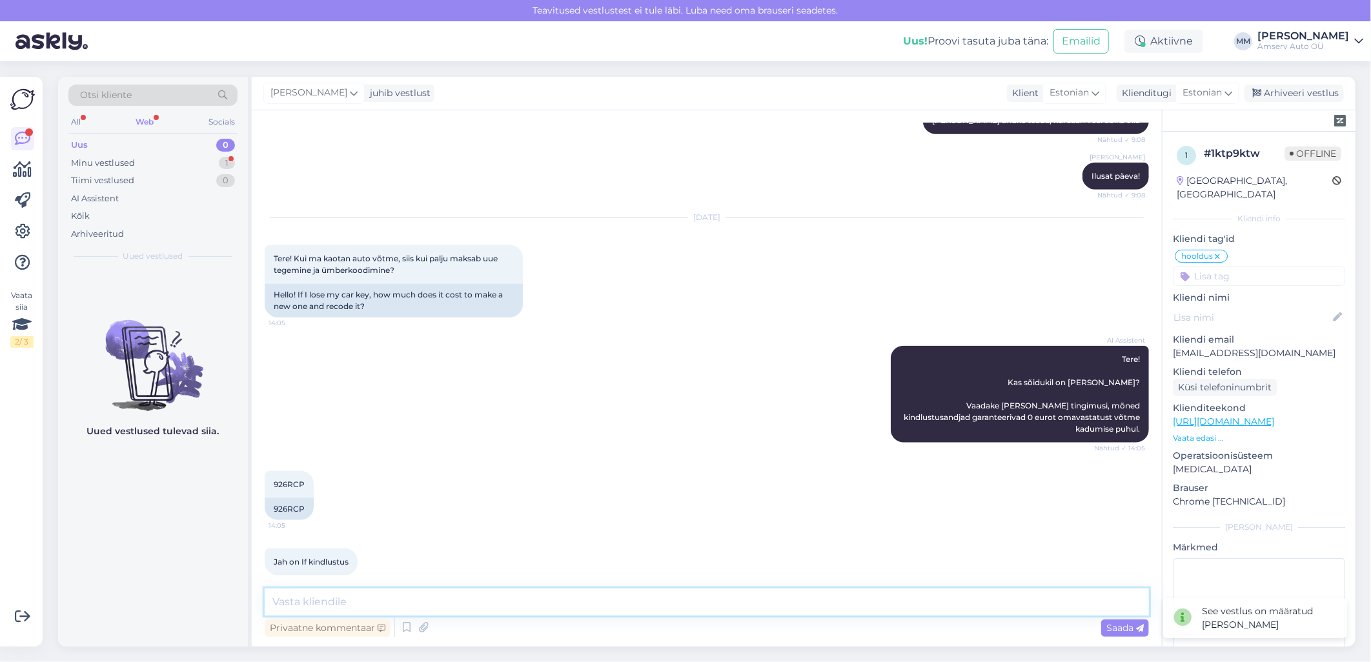
click at [700, 608] on textarea at bounding box center [707, 602] width 884 height 27
type textarea "t"
type textarea "Palun tulge meie esindusse"
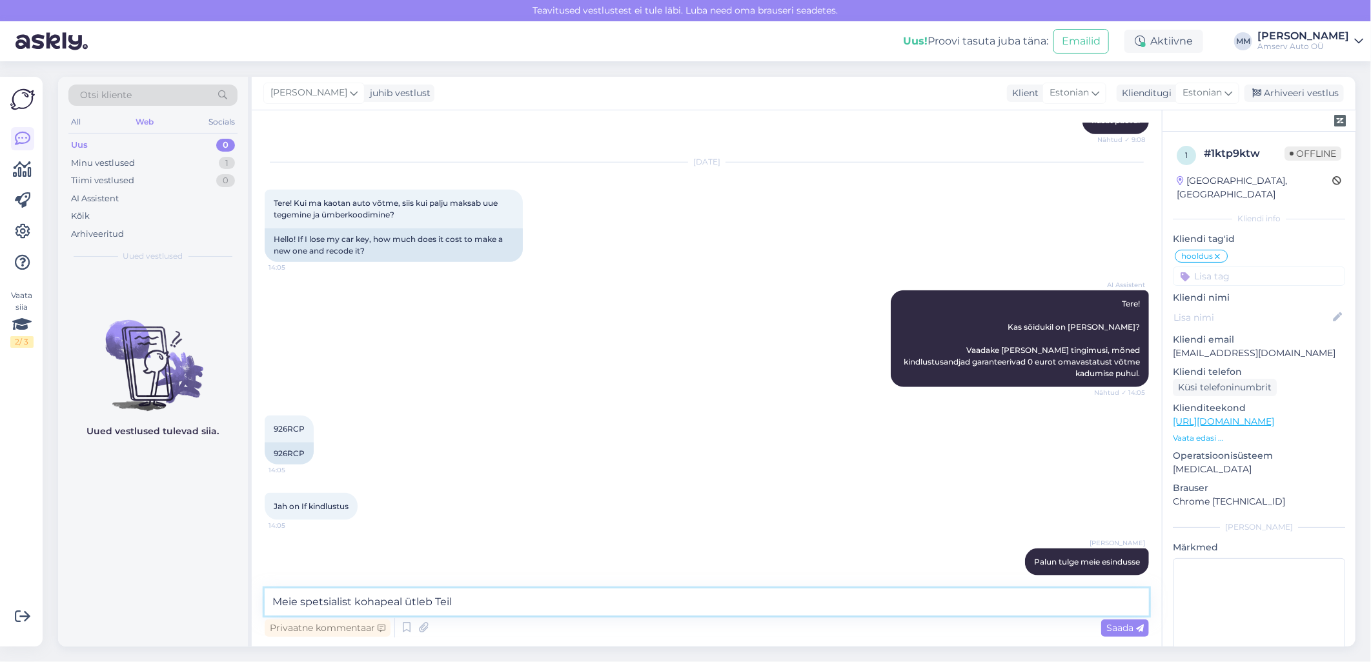
type textarea "Meie spetsialist kohapeal ütleb Teile"
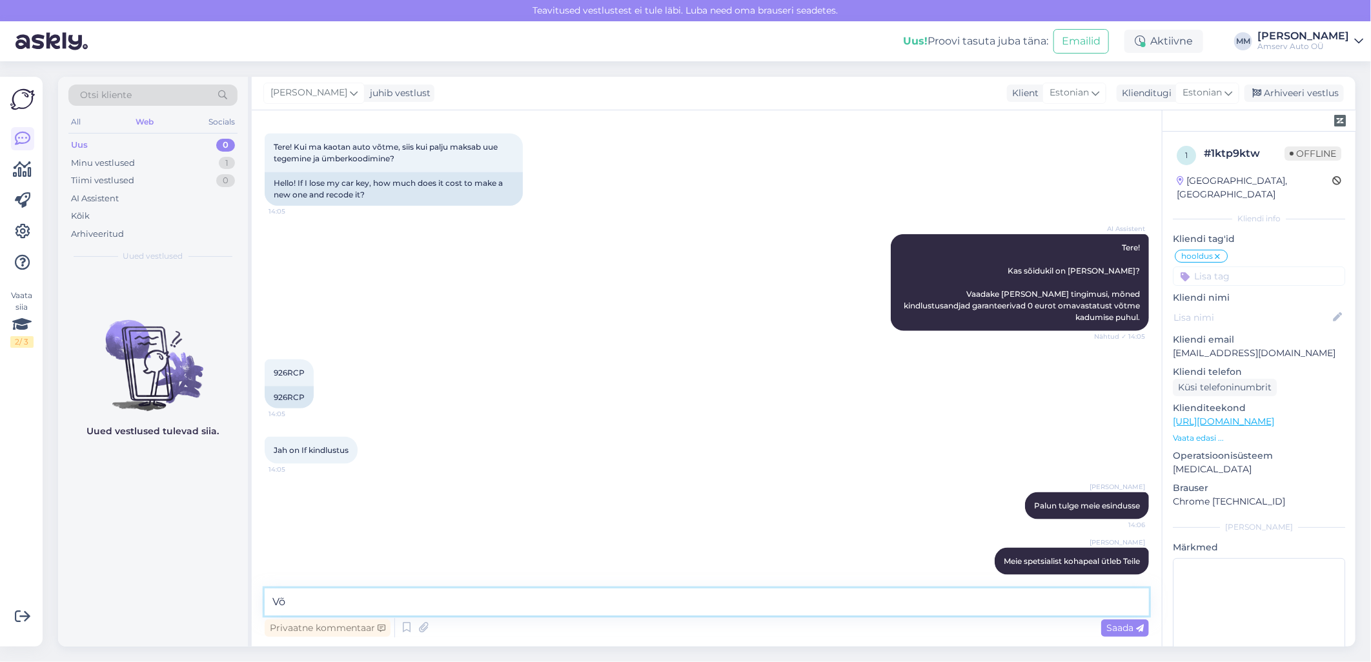
type textarea "V"
click at [970, 558] on icon at bounding box center [974, 562] width 8 height 8
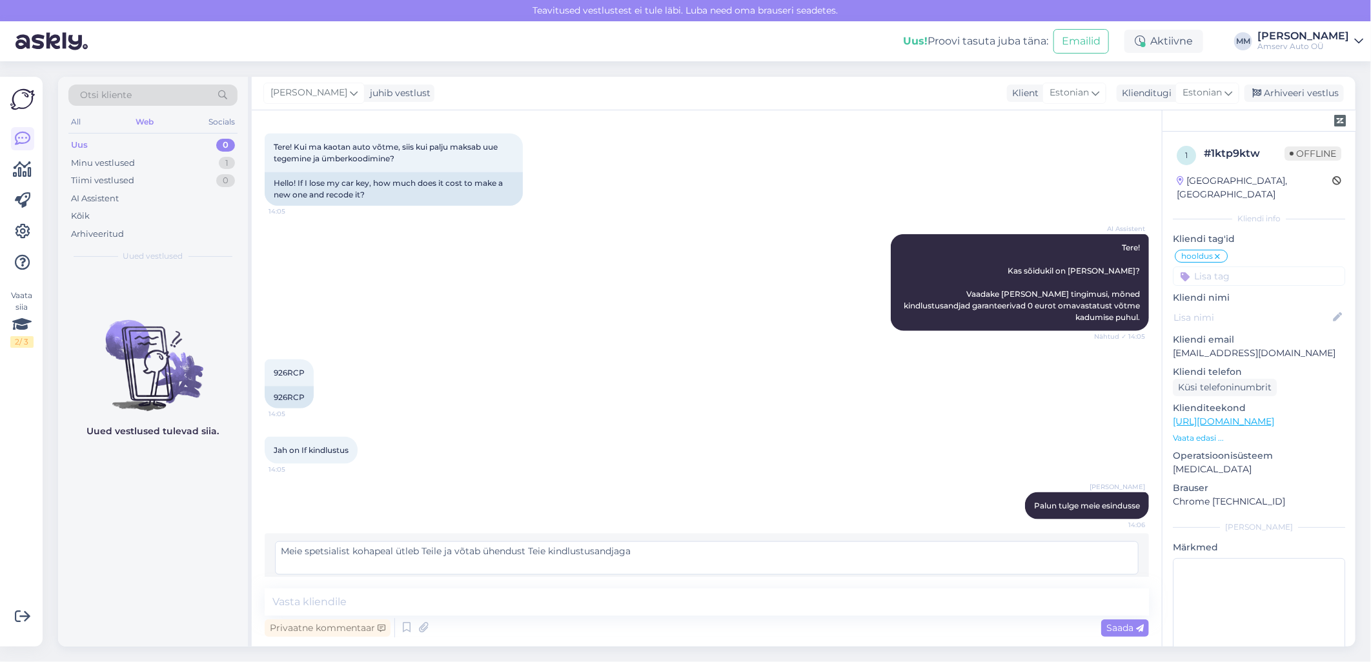
type textarea "Meie spetsialist kohapeal ütleb Teile ja võtab ühendust Teie kindlustusandjaga"
click at [1088, 580] on div "Muuda" at bounding box center [1111, 588] width 56 height 17
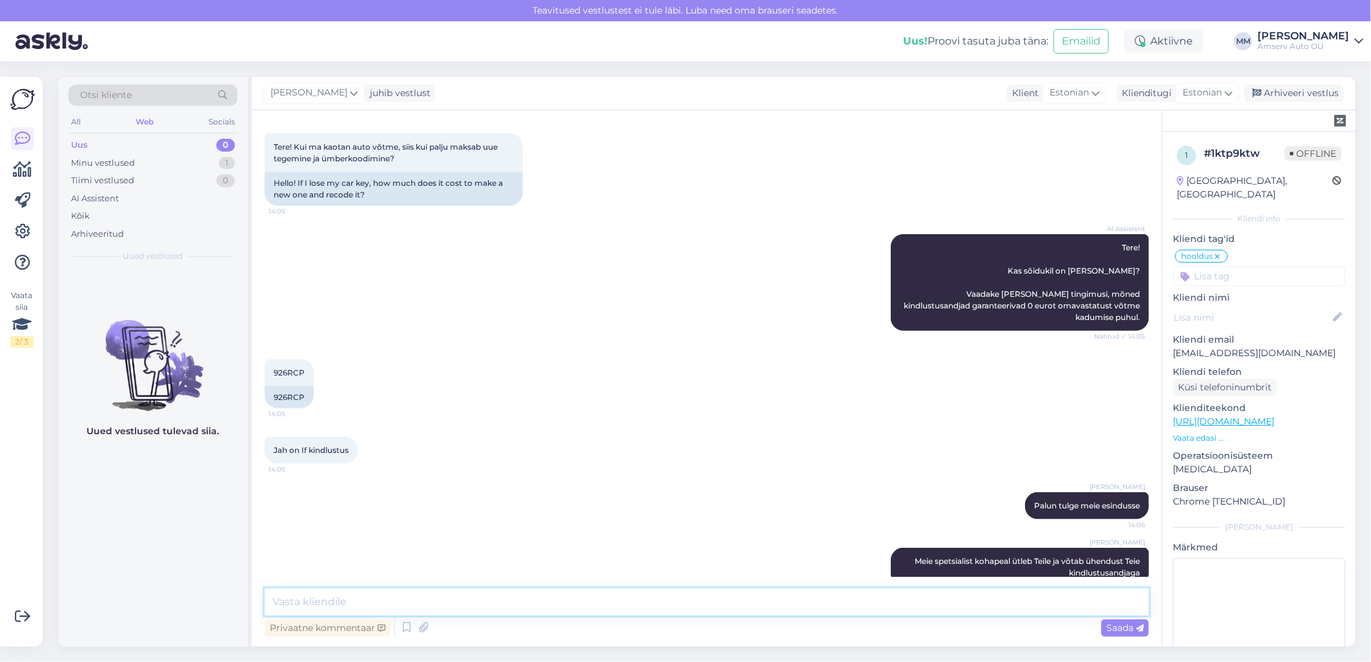
click at [589, 603] on textarea at bounding box center [707, 602] width 884 height 27
type textarea "Kui Tallinna esindus sobib palun võtke ühendust meie laoga"
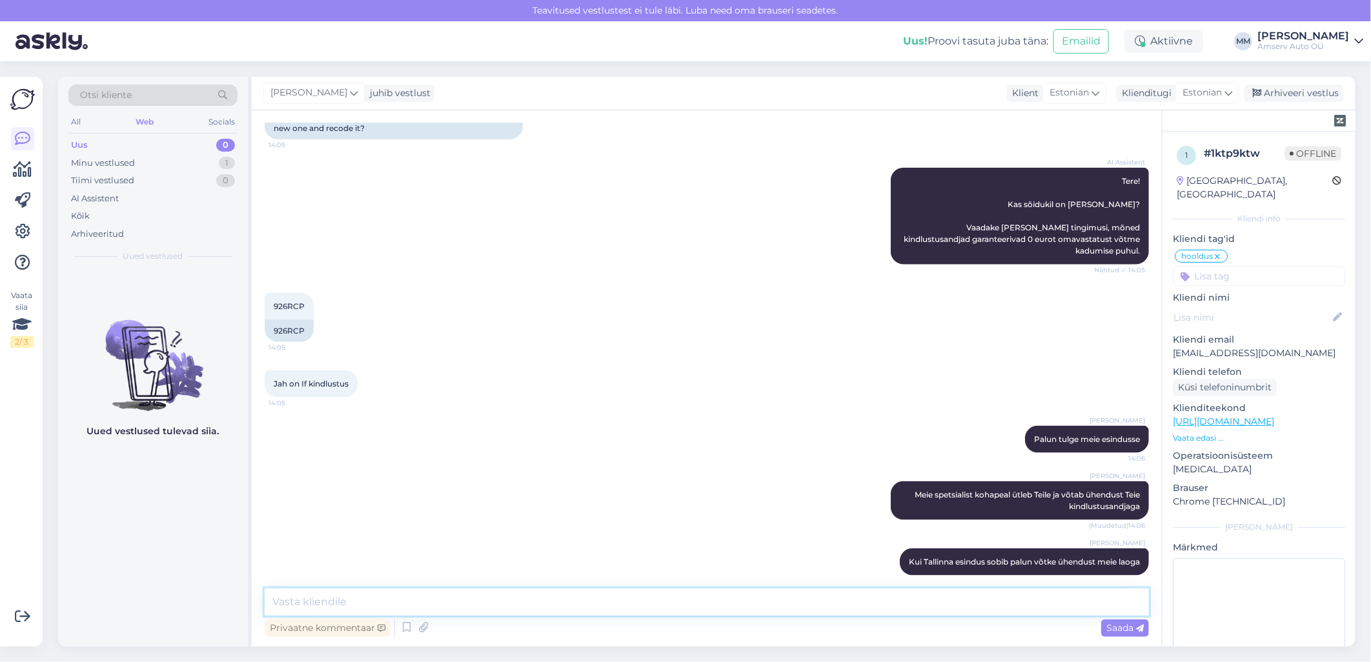
paste textarea "Varuosad 650 2152 [EMAIL_ADDRESS][DOMAIN_NAME] E – R 9.00 - 18.00"
type textarea "Varuosad 650 2152 [EMAIL_ADDRESS][DOMAIN_NAME] E – R 9.00 - 18.00"
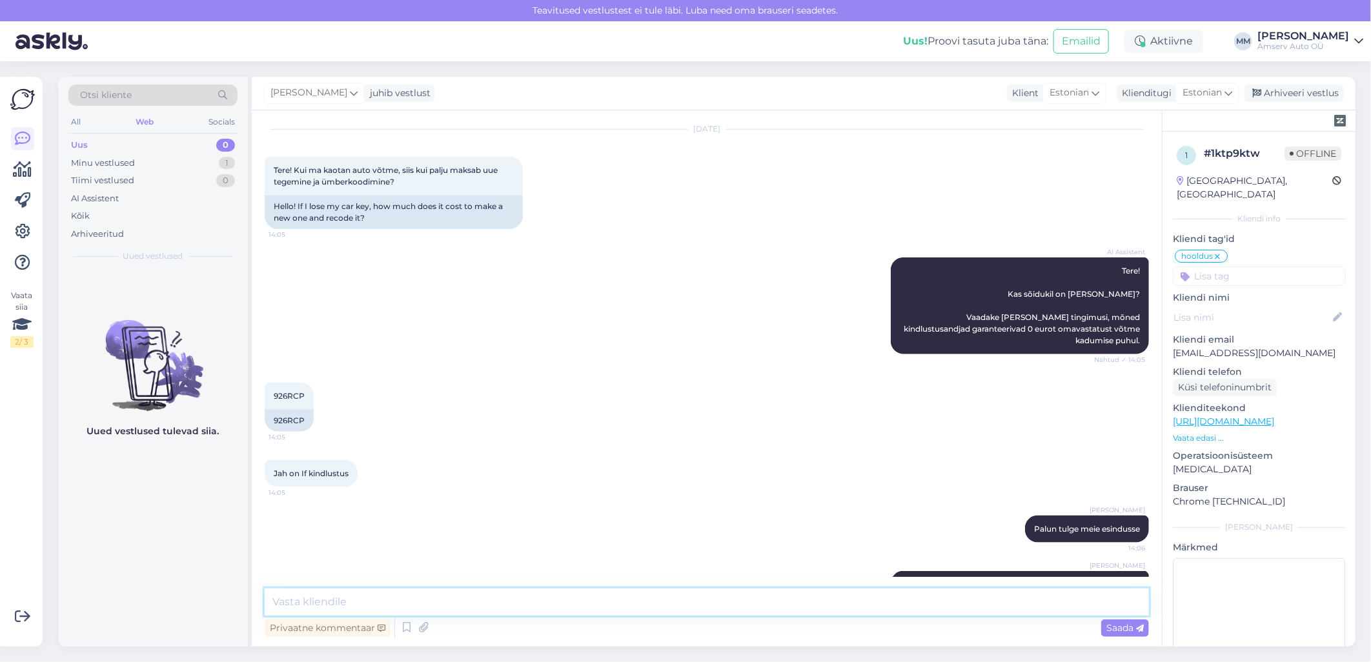
scroll to position [946, 0]
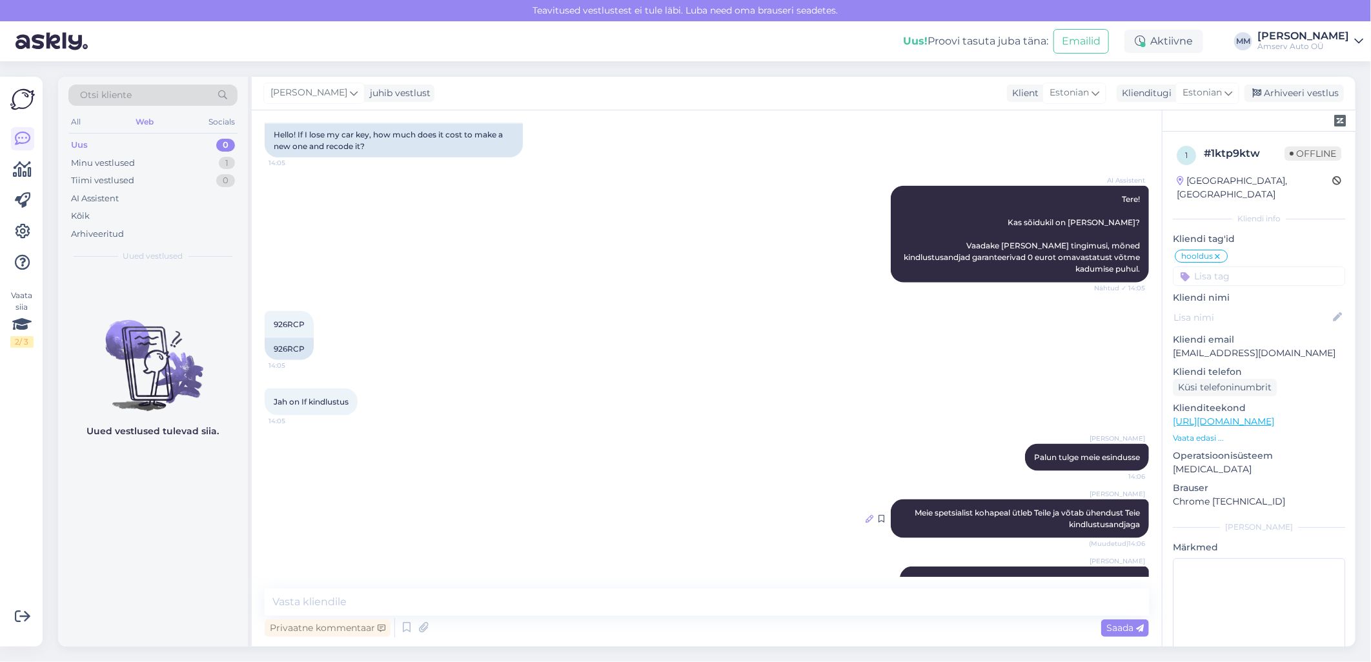
click at [866, 515] on icon at bounding box center [870, 519] width 8 height 8
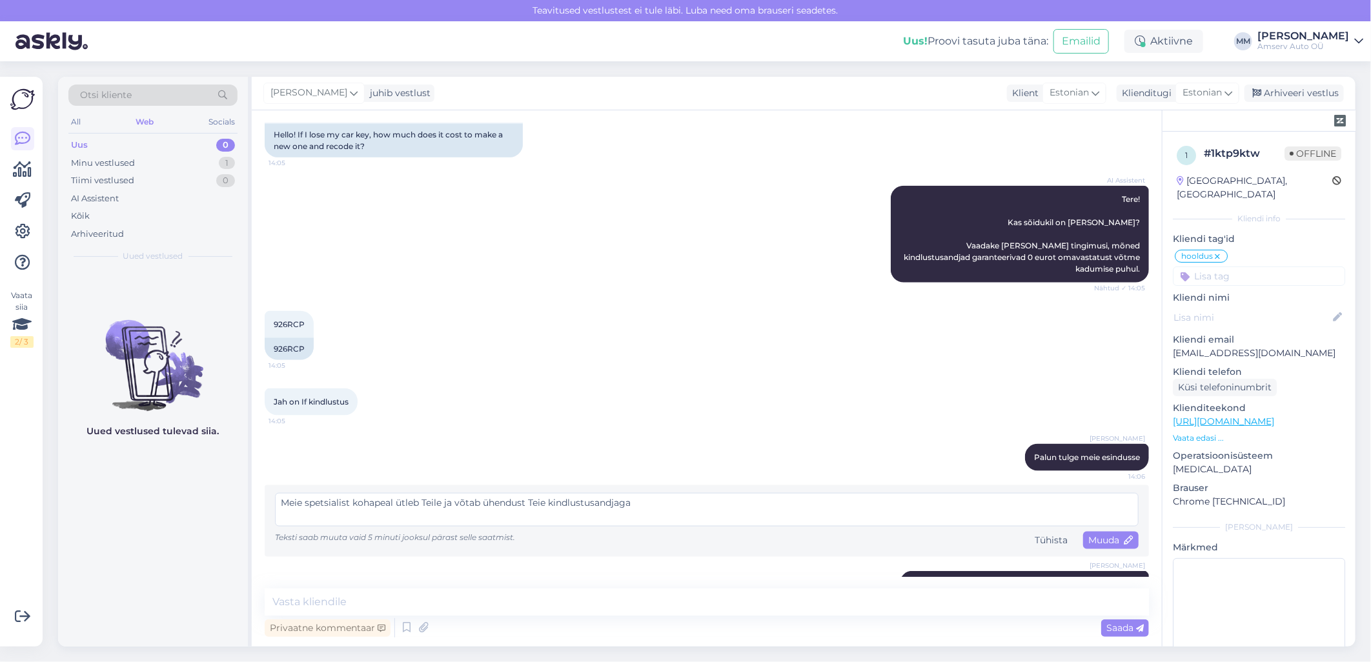
drag, startPoint x: 456, startPoint y: 489, endPoint x: 354, endPoint y: 491, distance: 102.0
click at [354, 493] on textarea "Meie spetsialist kohapeal ütleb Teile ja võtab ühendust Teie kindlustusandjaga" at bounding box center [707, 510] width 864 height 34
type textarea "Meie spetsialist võtab ühendust Teie kindlustusandjaga"
click at [1088, 535] on span "Muuda" at bounding box center [1110, 541] width 45 height 12
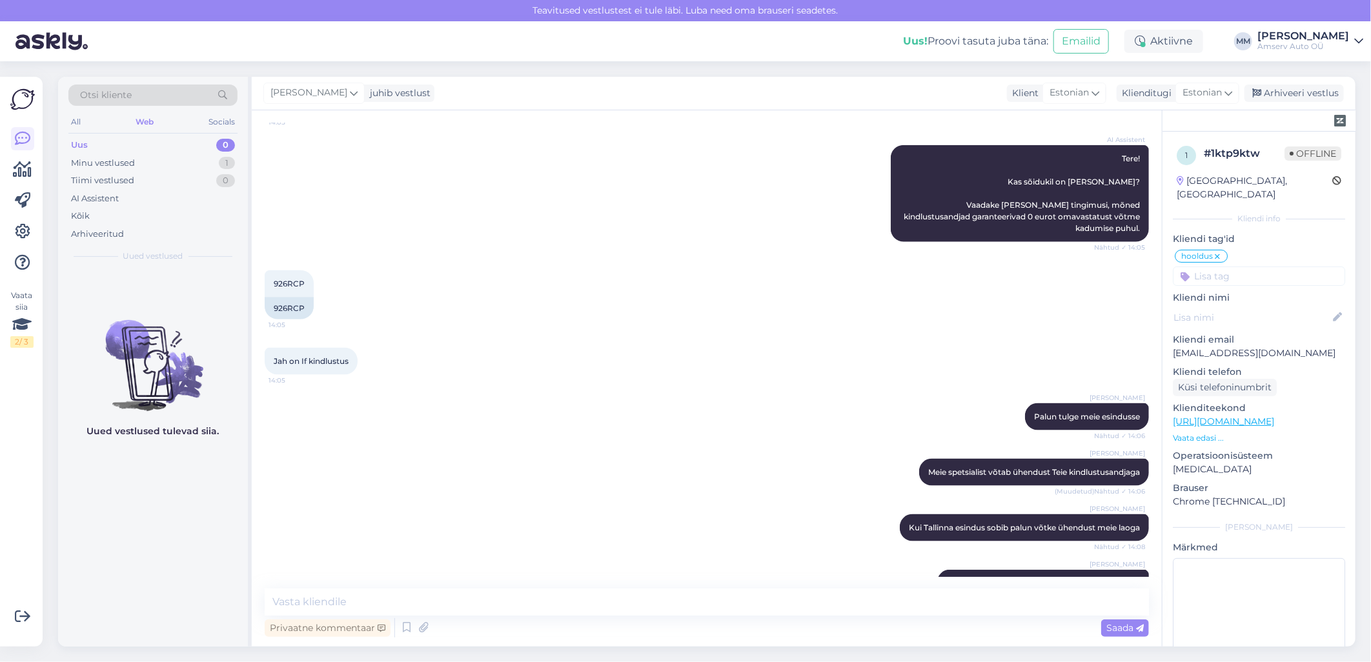
scroll to position [1077, 0]
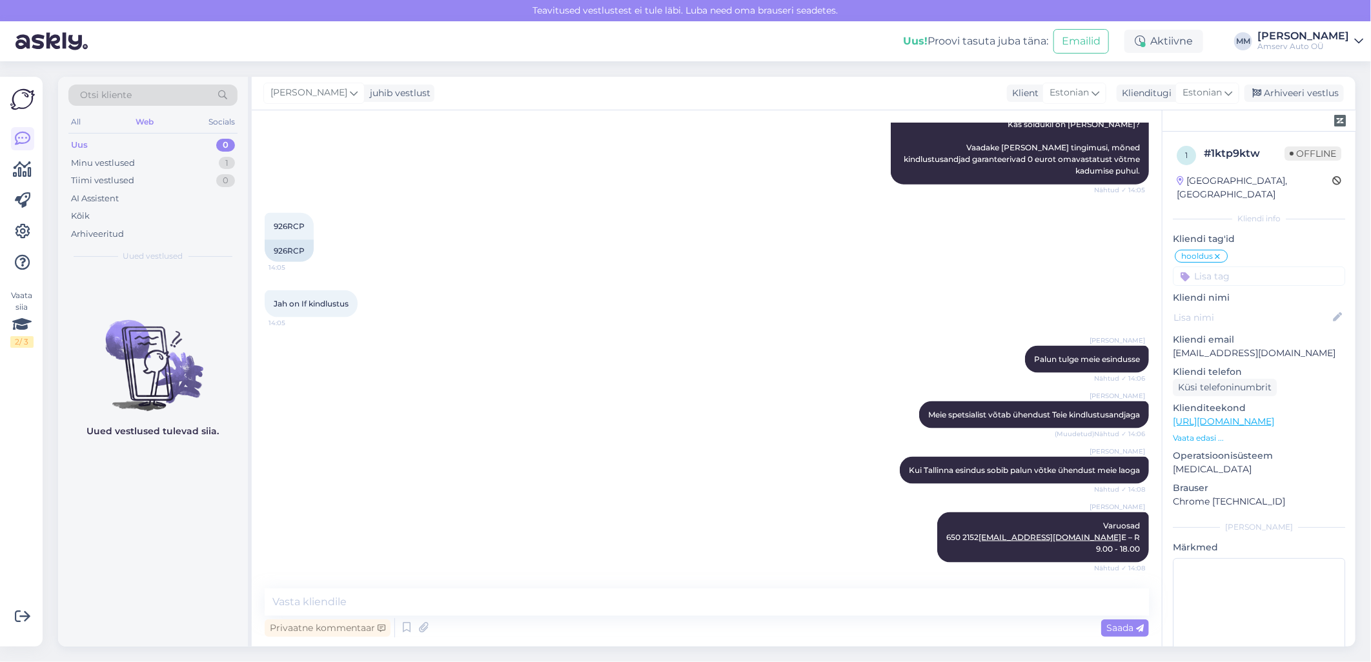
click at [670, 498] on div "[PERSON_NAME] Varuosad 650 2152 [EMAIL_ADDRESS][DOMAIN_NAME] E – R 9.00 - 18.00…" at bounding box center [707, 537] width 884 height 79
click at [1301, 88] on div "Arhiveeri vestlus" at bounding box center [1294, 93] width 99 height 17
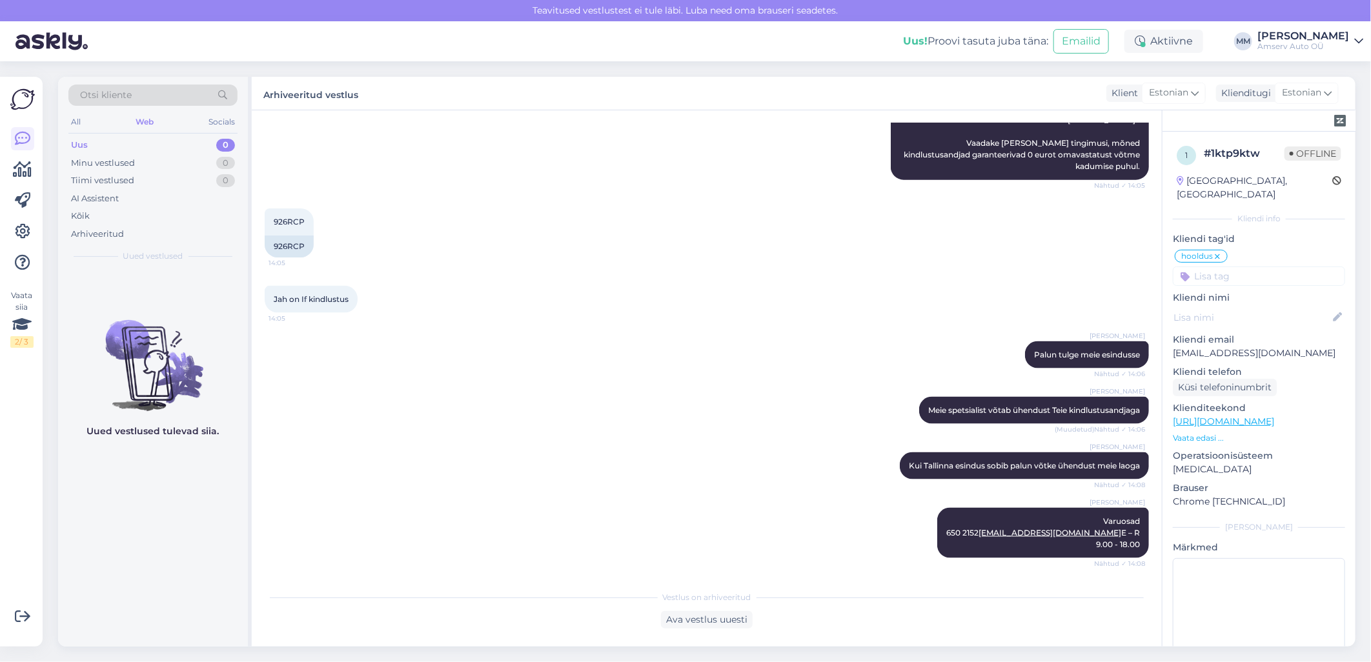
click at [1231, 267] on input at bounding box center [1259, 276] width 172 height 19
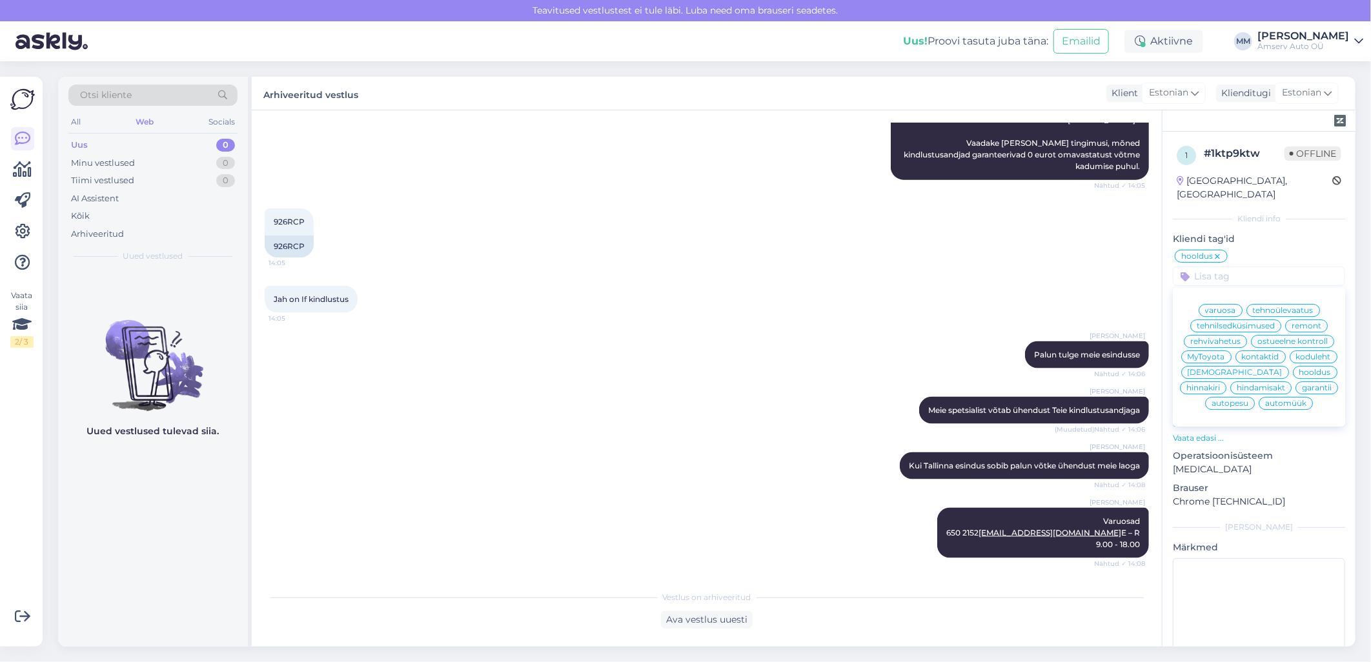
click at [1225, 307] on span "varuosa" at bounding box center [1220, 311] width 31 height 8
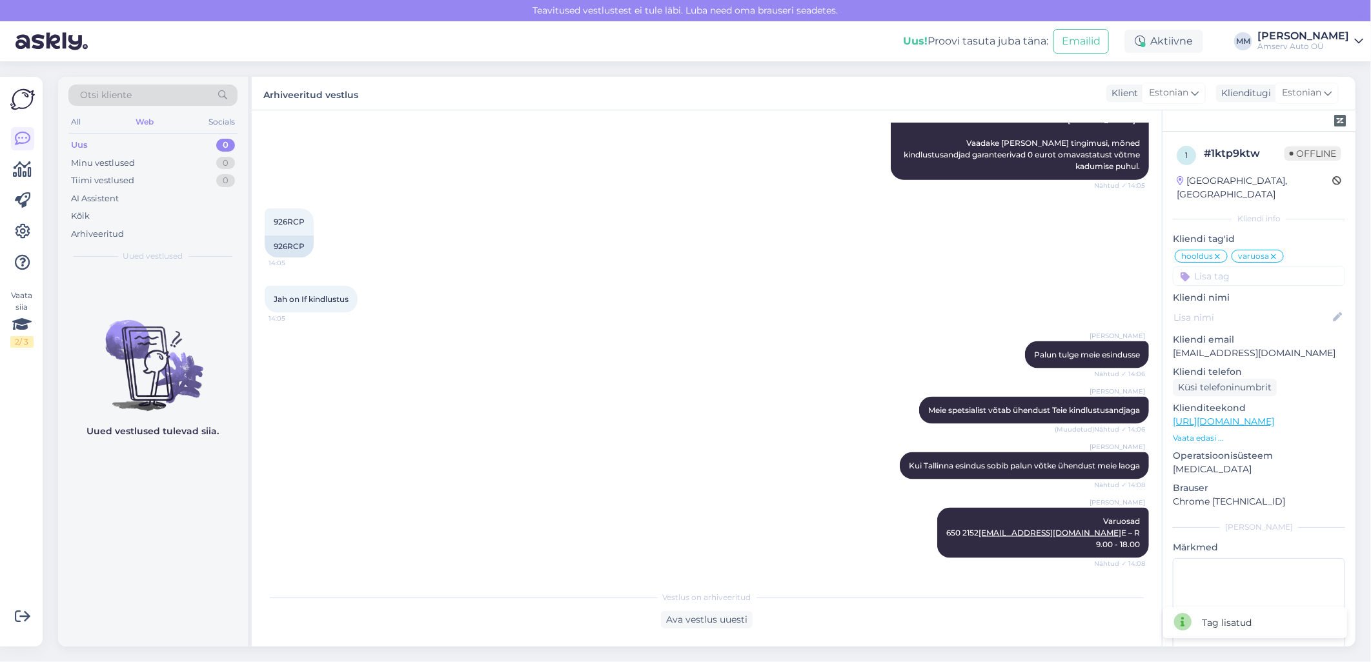
click at [597, 272] on div "Jah on If kindlustus 14:05" at bounding box center [707, 300] width 884 height 56
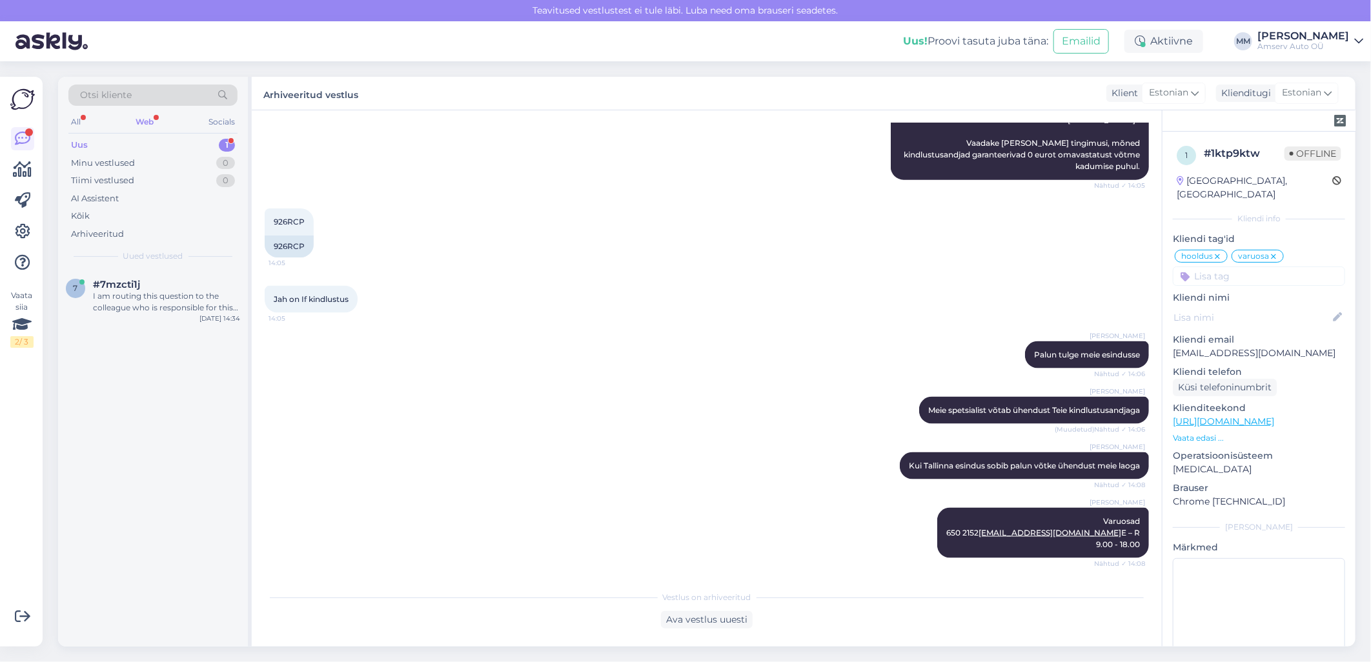
click at [149, 120] on div "Web" at bounding box center [144, 122] width 23 height 17
click at [147, 140] on div "Uus 1" at bounding box center [152, 145] width 169 height 18
click at [153, 289] on div "#7mzcti1j" at bounding box center [166, 285] width 147 height 12
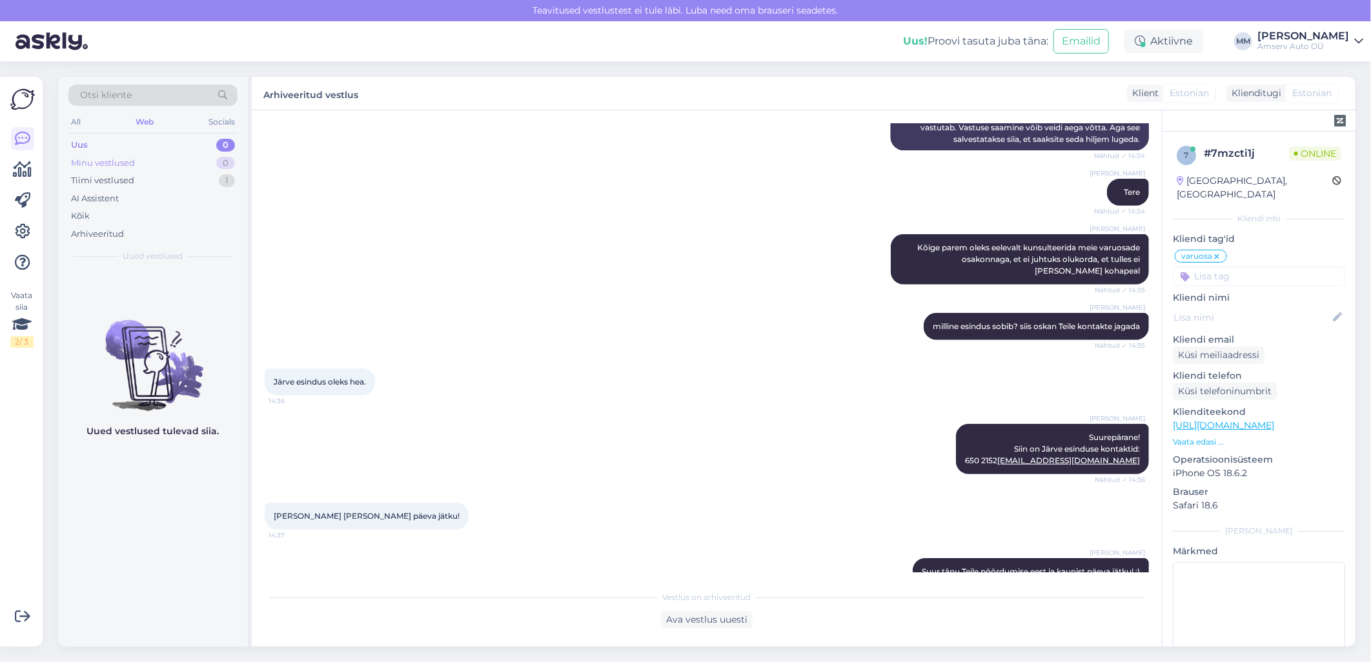
scroll to position [360, 0]
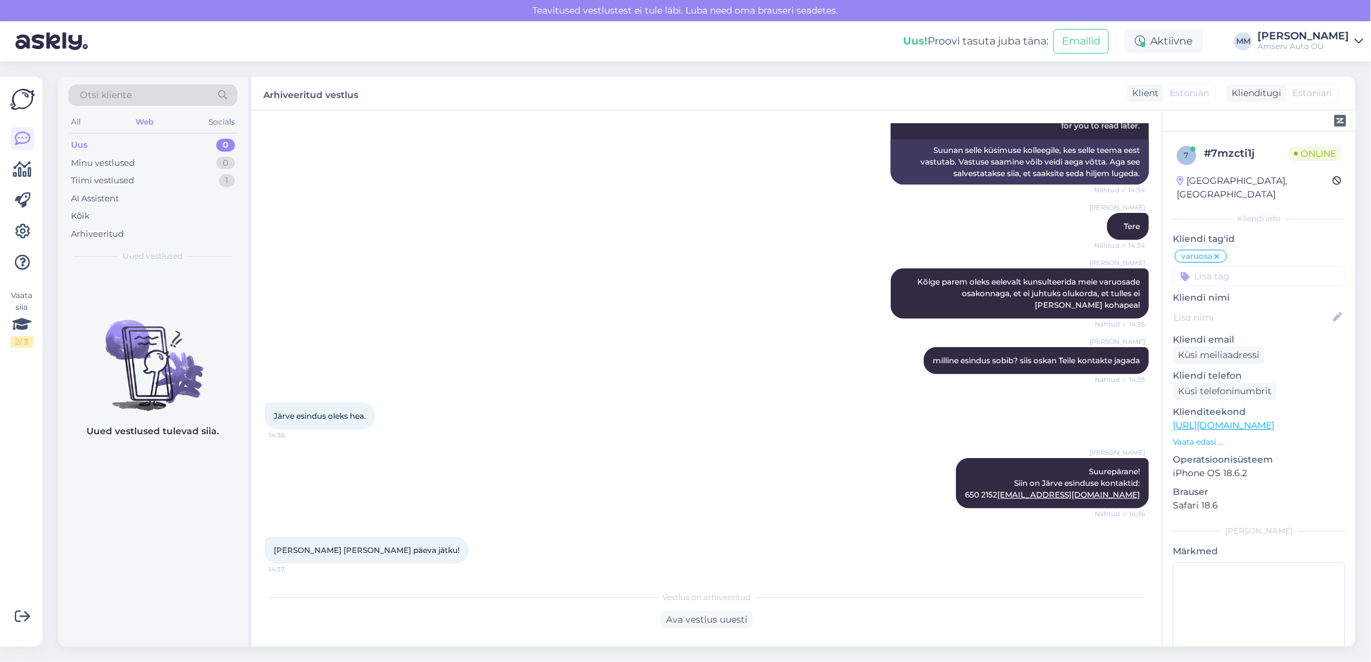
click at [140, 121] on div "Web" at bounding box center [144, 122] width 23 height 17
